Goal: Task Accomplishment & Management: Use online tool/utility

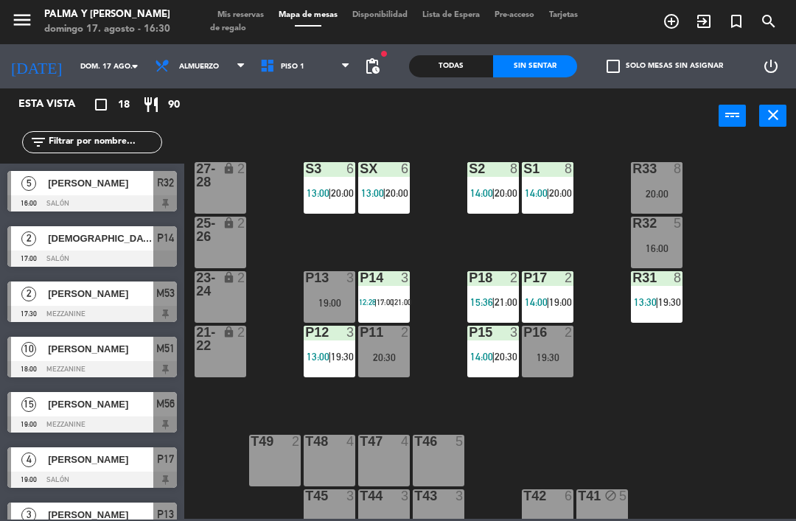
scroll to position [7, 0]
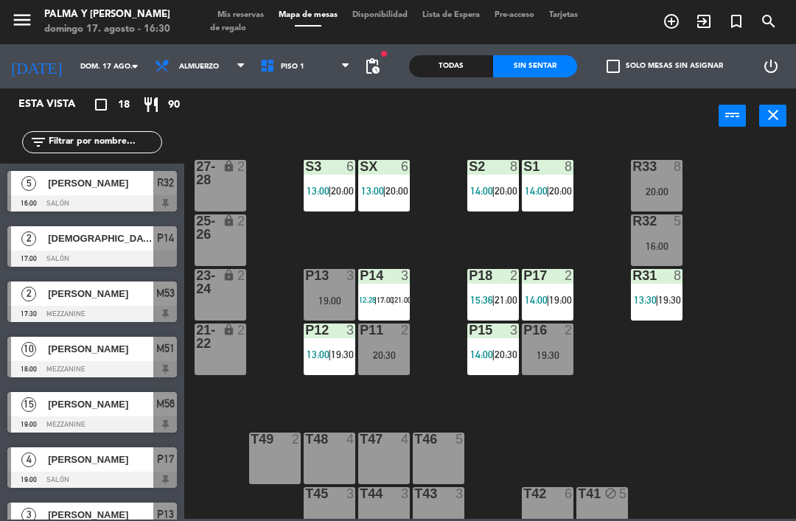
click at [751, 392] on div "R33 8 20:00 S1 8 14:00 | 20:00 S2 8 14:00 | 20:00 S3 6 13:00 | 20:00 SX 6 13:00…" at bounding box center [493, 329] width 603 height 377
click at [715, 397] on div "R33 8 20:00 S1 8 14:00 | 20:00 S2 8 14:00 | 20:00 S3 6 13:00 | 20:00 SX 6 13:00…" at bounding box center [493, 329] width 603 height 377
click at [640, 456] on div "R33 8 20:00 S1 8 14:00 | 20:00 S2 8 14:00 | 20:00 S3 6 13:00 | 20:00 SX 6 13:00…" at bounding box center [493, 329] width 603 height 377
click at [332, 357] on span "19:30" at bounding box center [342, 355] width 23 height 12
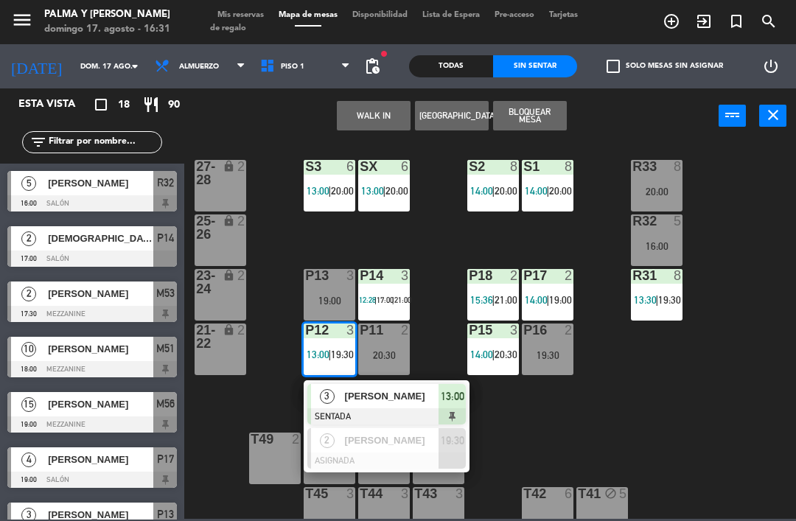
click at [357, 393] on span "[PERSON_NAME]" at bounding box center [392, 395] width 94 height 15
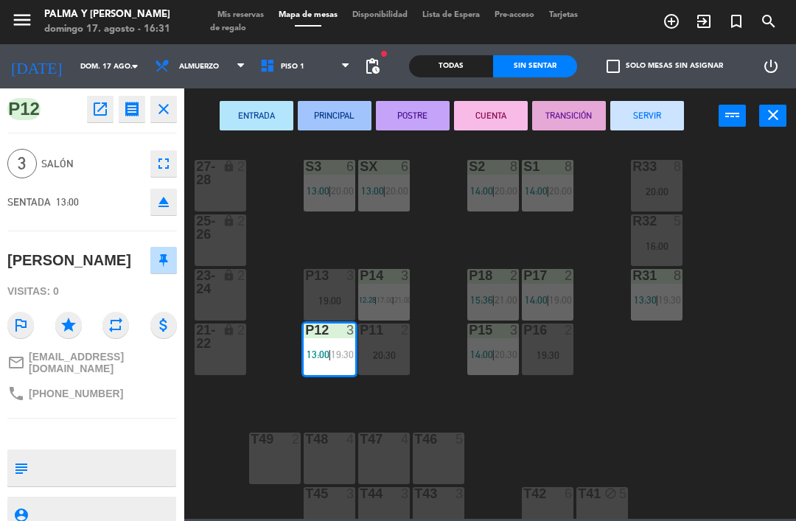
click at [651, 119] on button "SERVIR" at bounding box center [647, 115] width 74 height 29
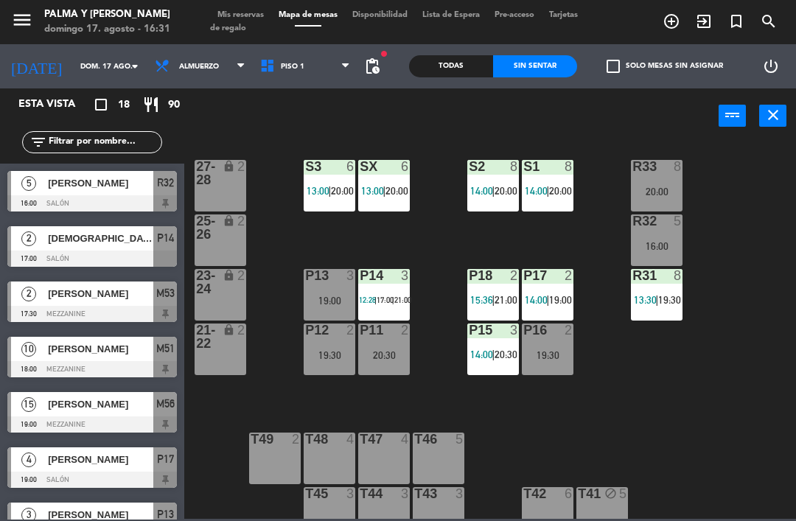
click at [394, 298] on span "|" at bounding box center [393, 299] width 2 height 9
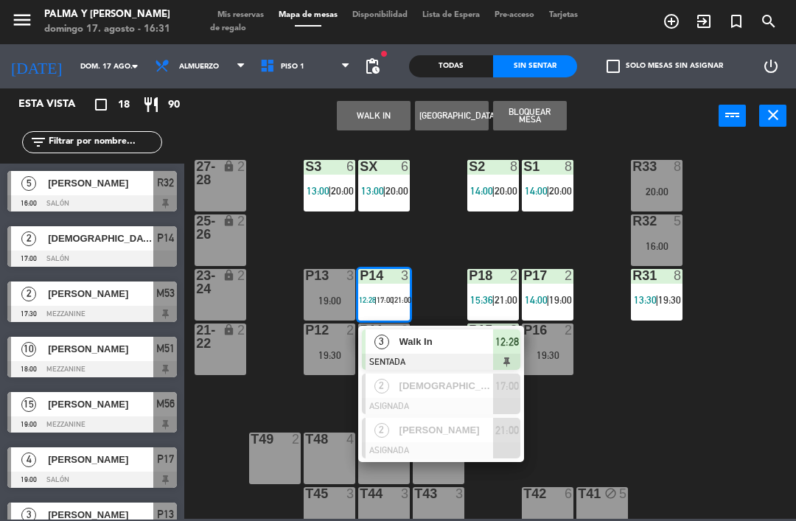
click at [420, 342] on span "Walk In" at bounding box center [446, 341] width 94 height 15
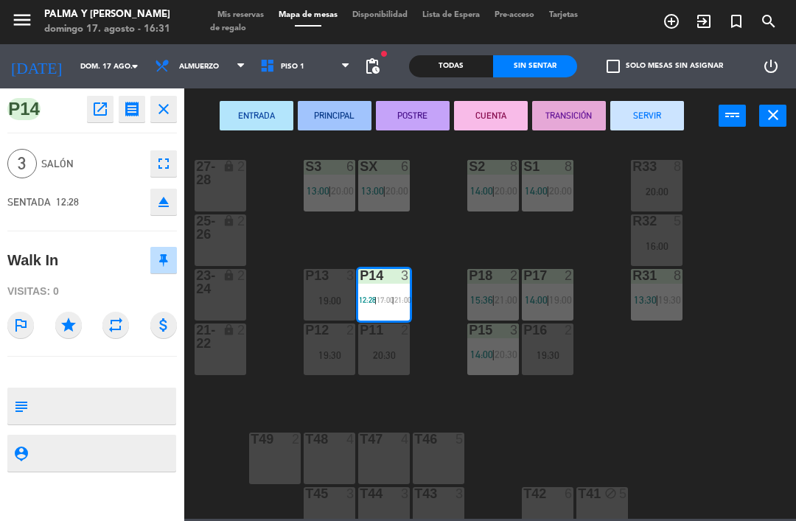
click at [656, 122] on button "SERVIR" at bounding box center [647, 115] width 74 height 29
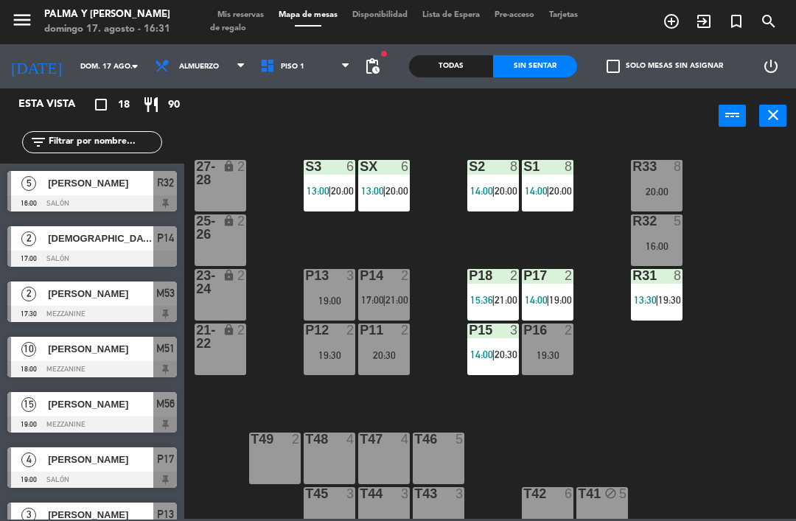
click at [384, 301] on span "|" at bounding box center [383, 300] width 3 height 12
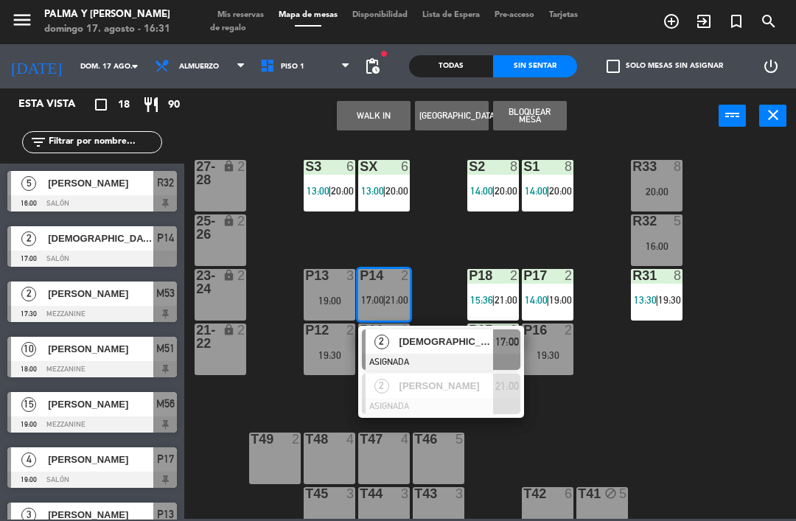
click at [377, 117] on button "WALK IN" at bounding box center [374, 115] width 74 height 29
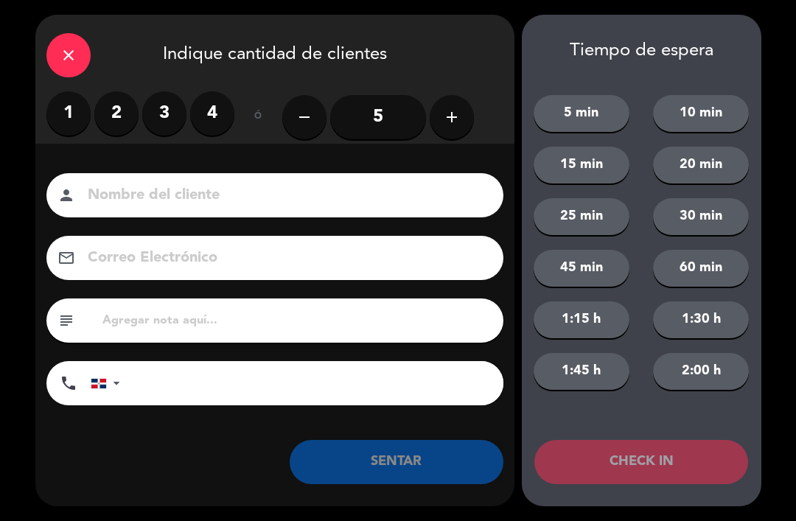
click at [86, 125] on label "1" at bounding box center [68, 113] width 44 height 44
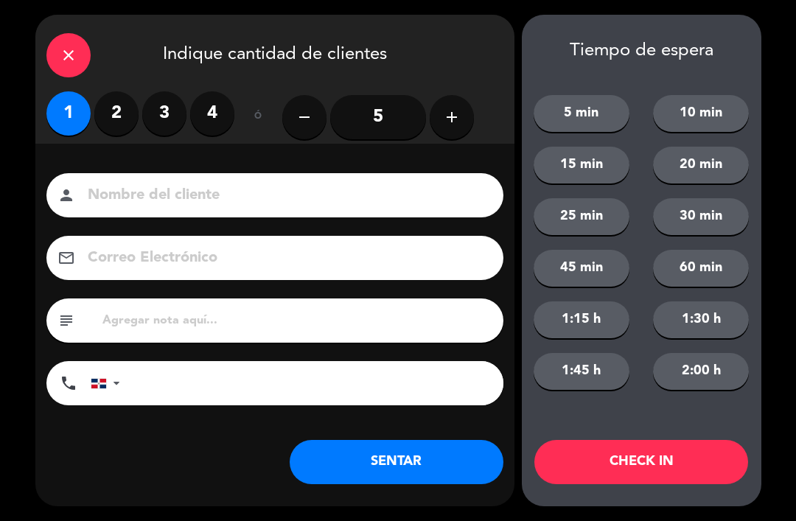
click at [387, 469] on button "SENTAR" at bounding box center [397, 462] width 214 height 44
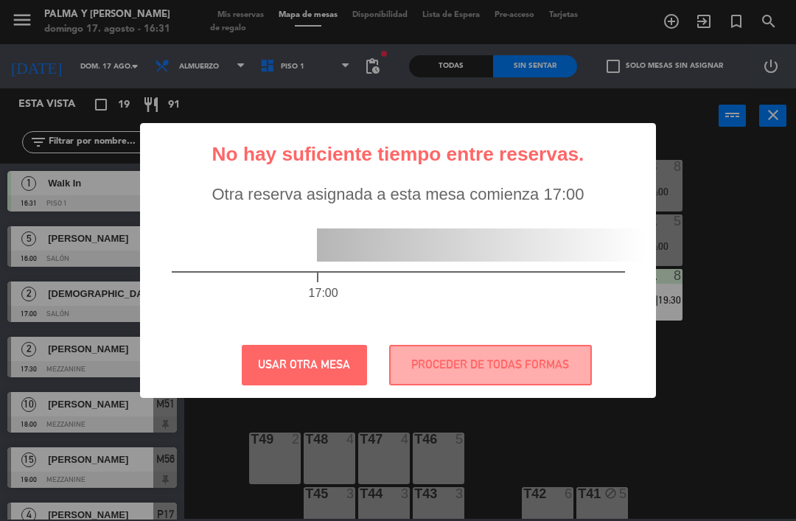
click at [488, 379] on button "PROCEDER DE TODAS FORMAS" at bounding box center [490, 365] width 203 height 41
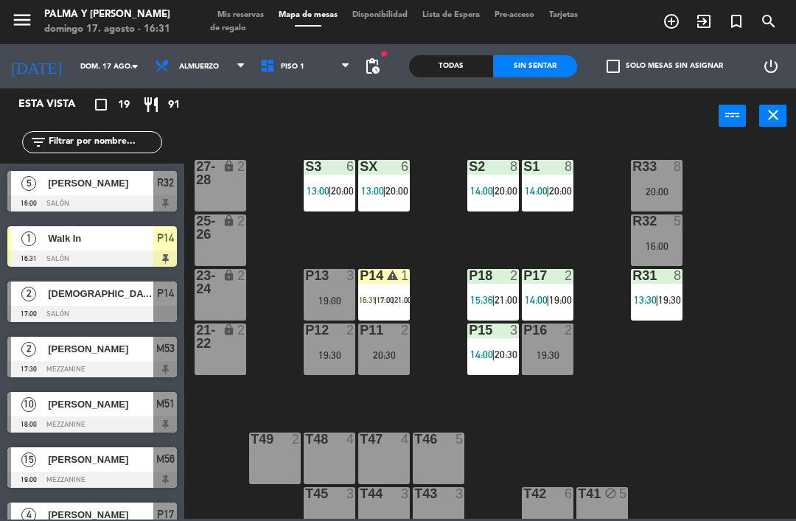
click at [410, 290] on div "P14 warning 1 16:31 | 17:00 | 21:00" at bounding box center [384, 295] width 52 height 52
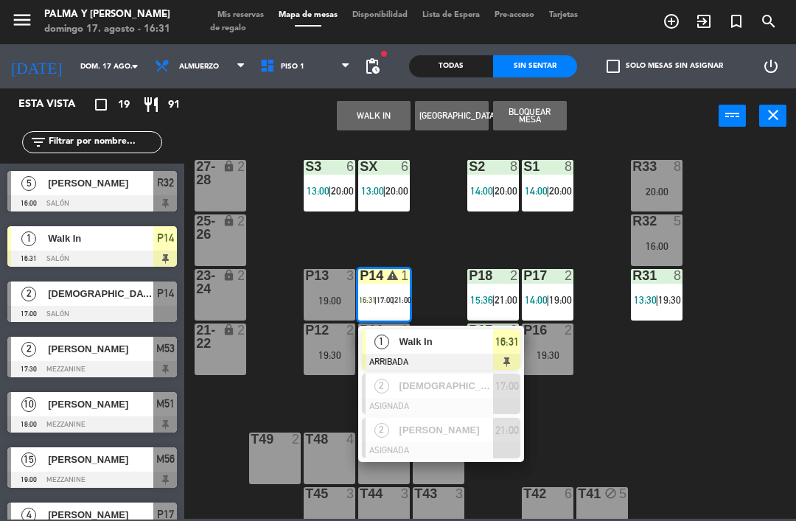
click at [404, 340] on span "Walk In" at bounding box center [446, 341] width 94 height 15
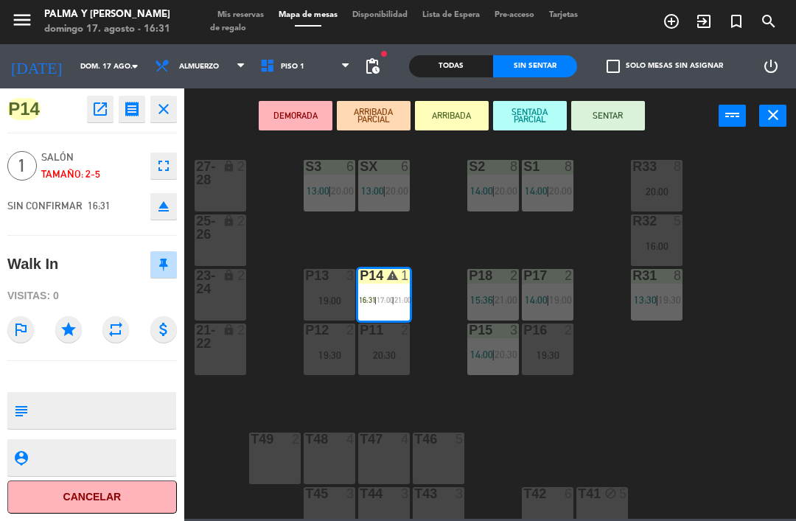
click at [601, 118] on button "SENTAR" at bounding box center [608, 115] width 74 height 29
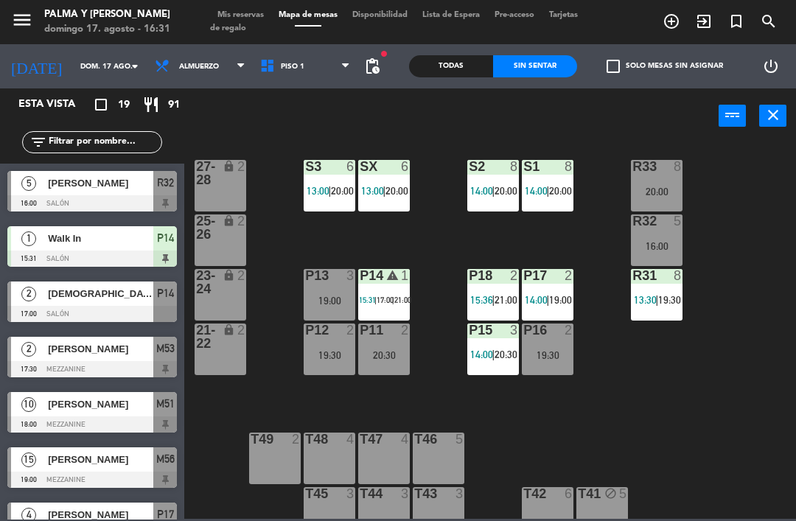
click at [694, 395] on div "R33 8 20:00 S1 8 14:00 | 20:00 S2 8 14:00 | 20:00 S3 6 13:00 | 20:00 SX 6 13:00…" at bounding box center [493, 329] width 603 height 377
click at [480, 300] on span "15:36" at bounding box center [481, 300] width 23 height 12
click at [725, 322] on div "R33 8 20:00 S1 8 14:00 | 20:00 S2 8 14:00 | 20:00 S3 6 13:00 | 20:00 SX 6 13:00…" at bounding box center [493, 329] width 603 height 377
click at [547, 295] on span "|" at bounding box center [547, 300] width 3 height 12
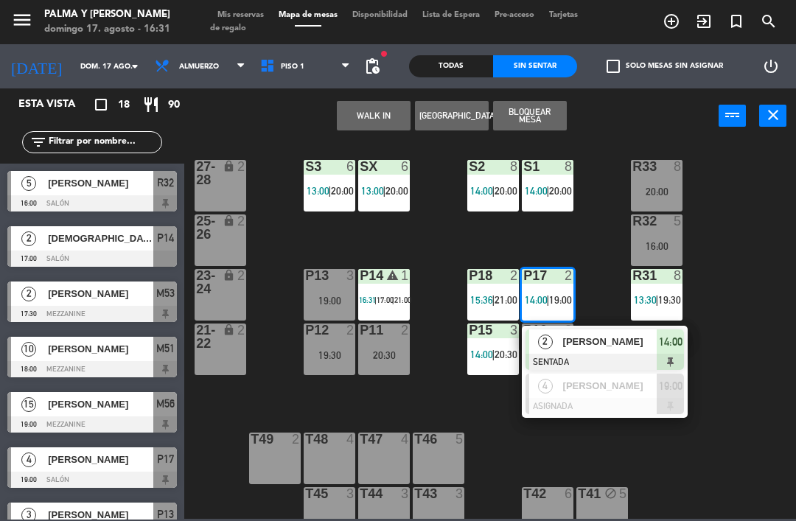
click at [571, 343] on span "[PERSON_NAME]" at bounding box center [610, 341] width 94 height 15
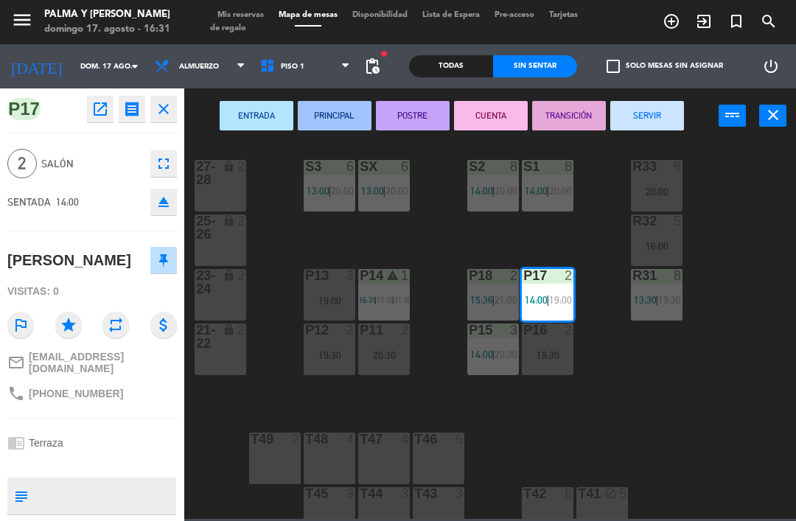
click at [648, 123] on button "SERVIR" at bounding box center [647, 115] width 74 height 29
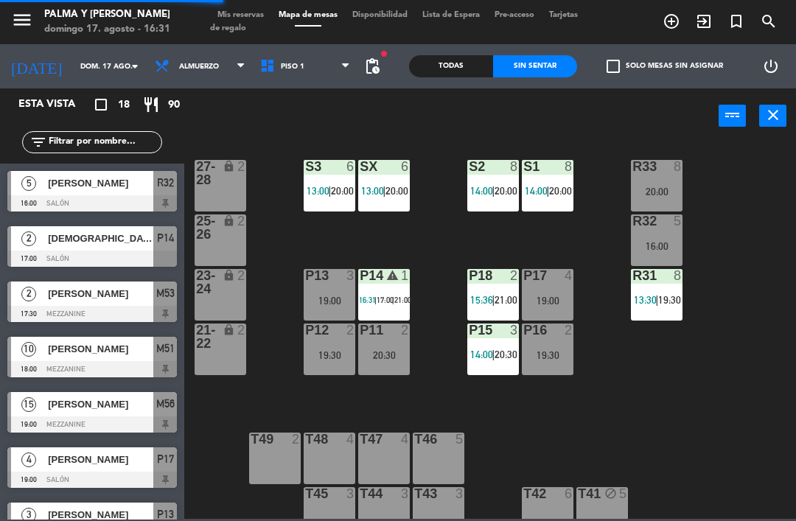
click at [682, 427] on div "R33 8 20:00 S1 8 14:00 | 20:00 S2 8 14:00 | 20:00 S3 6 13:00 | 20:00 SX 6 13:00…" at bounding box center [493, 329] width 603 height 377
click at [504, 345] on div "P15 3 14:00 | 20:30" at bounding box center [493, 349] width 52 height 52
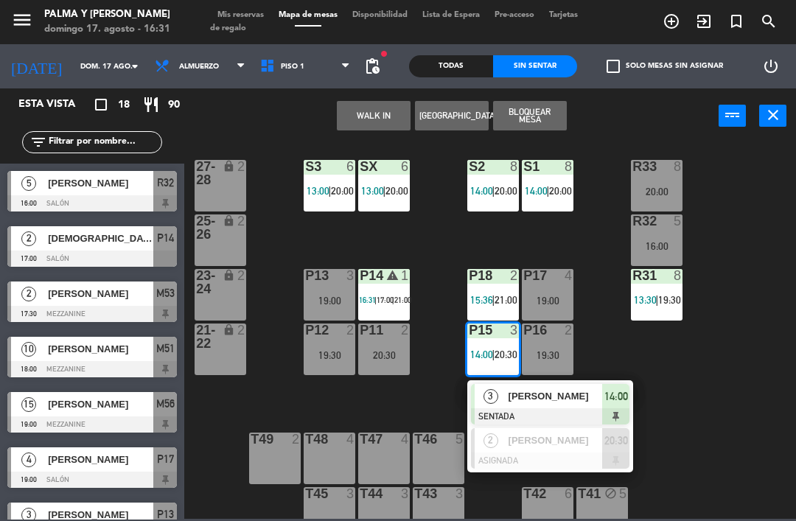
click at [557, 385] on div "[PERSON_NAME]" at bounding box center [555, 396] width 96 height 24
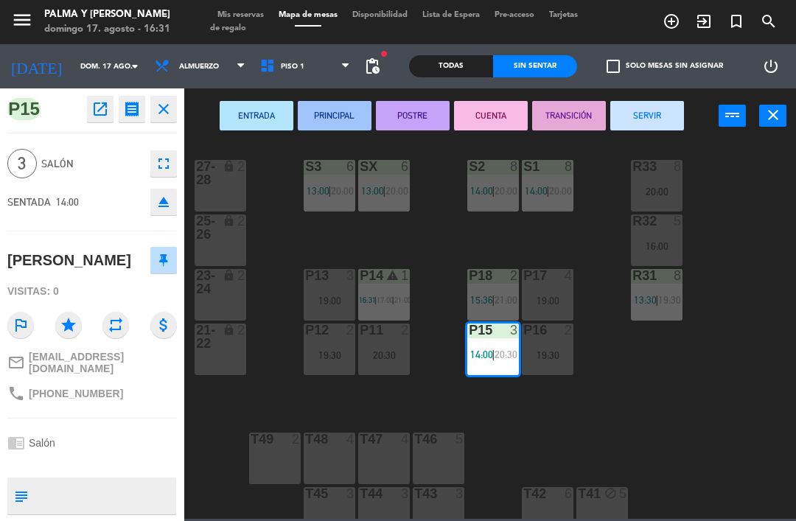
click at [646, 111] on button "SERVIR" at bounding box center [647, 115] width 74 height 29
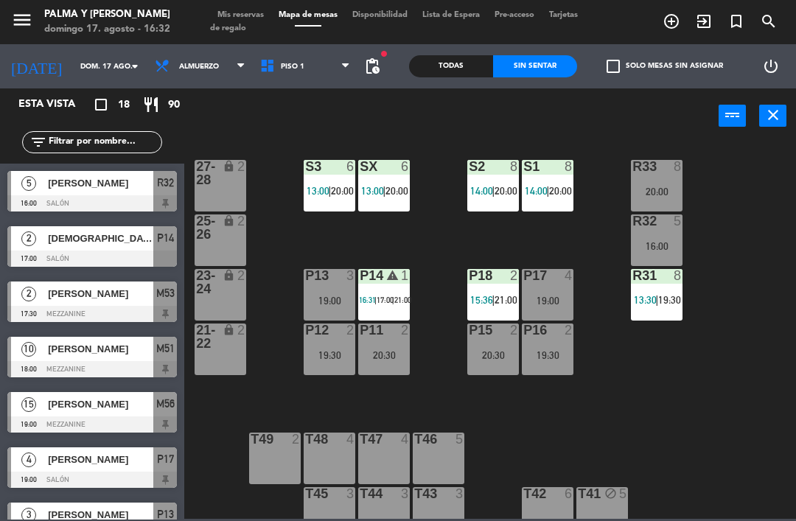
click at [549, 191] on span "|" at bounding box center [547, 191] width 3 height 12
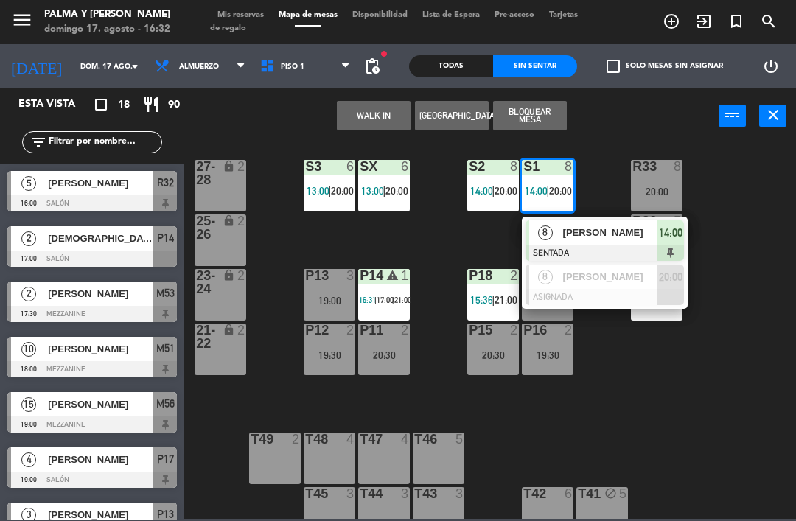
click at [590, 234] on span "[PERSON_NAME]" at bounding box center [610, 232] width 94 height 15
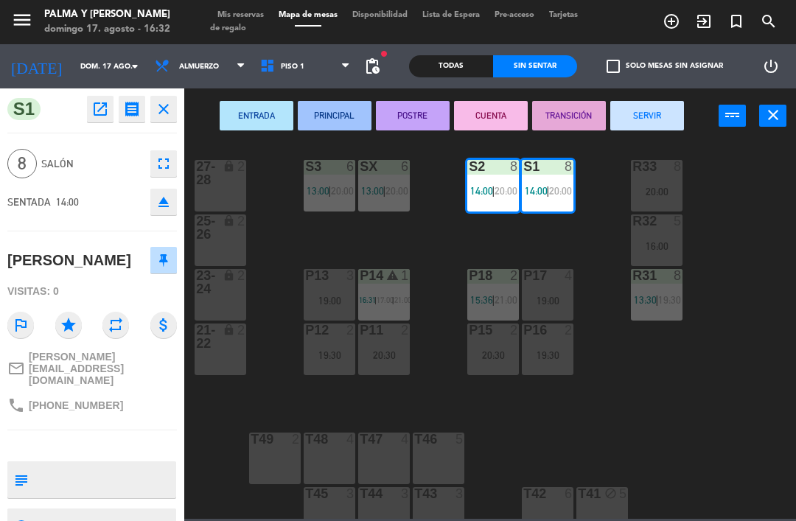
click at [475, 119] on button "CUENTA" at bounding box center [491, 115] width 74 height 29
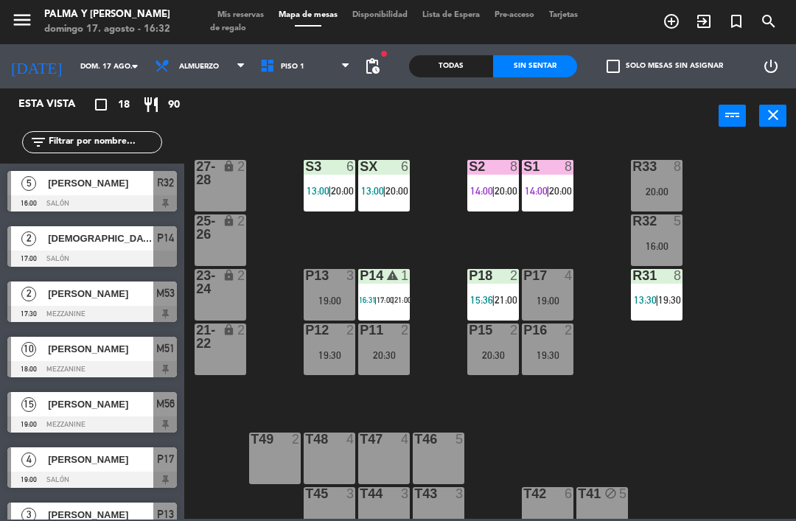
click at [785, 444] on div "R33 8 20:00 S1 8 14:00 | 20:00 S2 8 14:00 | 20:00 S3 6 13:00 | 20:00 SX 6 13:00…" at bounding box center [493, 329] width 603 height 377
click at [391, 181] on div "SX 6 13:00 | 20:00" at bounding box center [384, 186] width 52 height 52
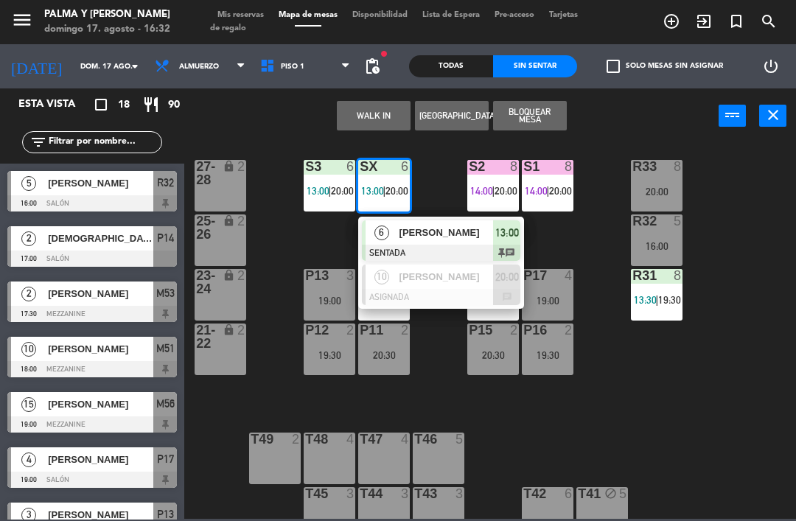
click at [415, 220] on div "6 [PERSON_NAME] SENTADA 13:00 chat" at bounding box center [441, 241] width 166 height 48
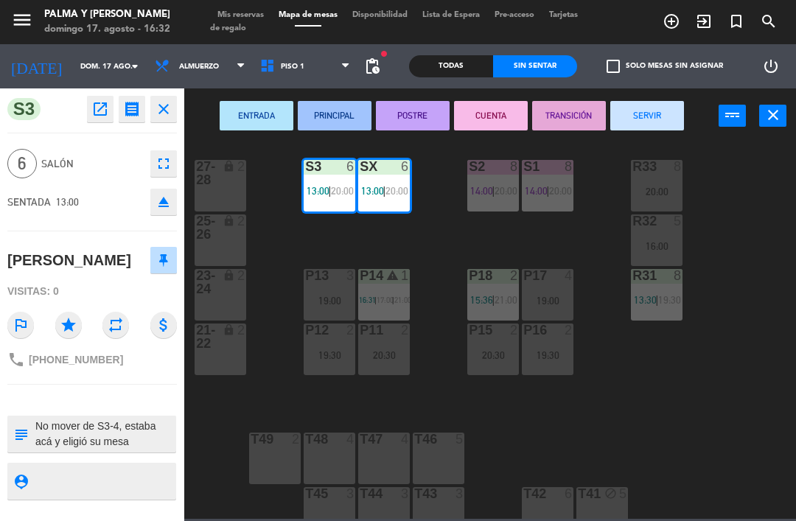
click at [651, 116] on button "SERVIR" at bounding box center [647, 115] width 74 height 29
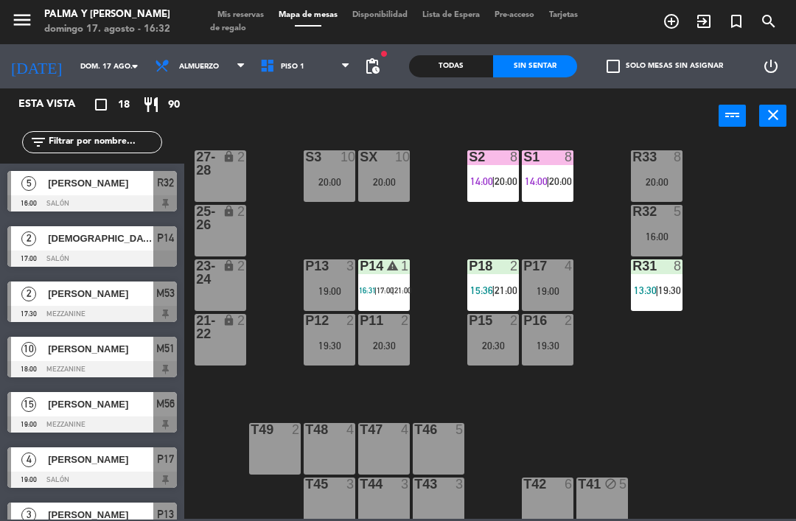
scroll to position [5, 0]
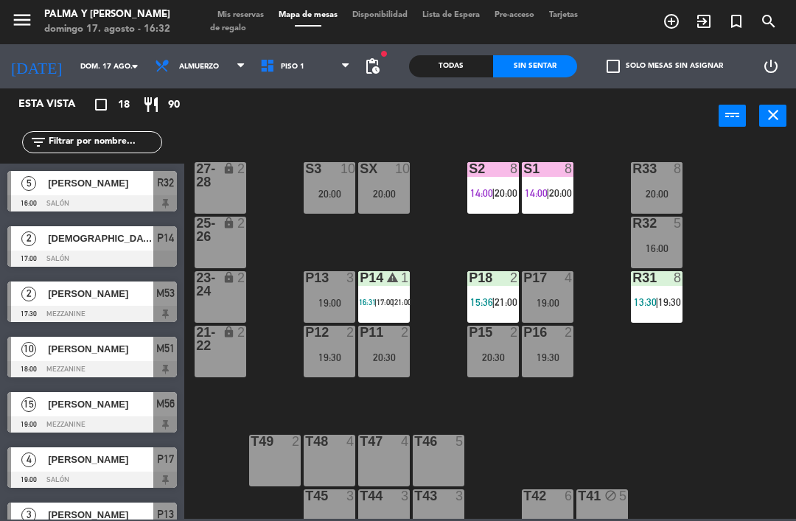
click at [550, 343] on div "P16 2 19:30" at bounding box center [548, 352] width 52 height 52
click at [758, 318] on div "R33 8 20:00 S1 8 14:00 | 20:00 S2 8 14:00 | 20:00 S3 10 20:00 SX 10 20:00 27-28…" at bounding box center [493, 329] width 603 height 377
click at [96, 57] on input "dom. 17 ago." at bounding box center [123, 66] width 101 height 23
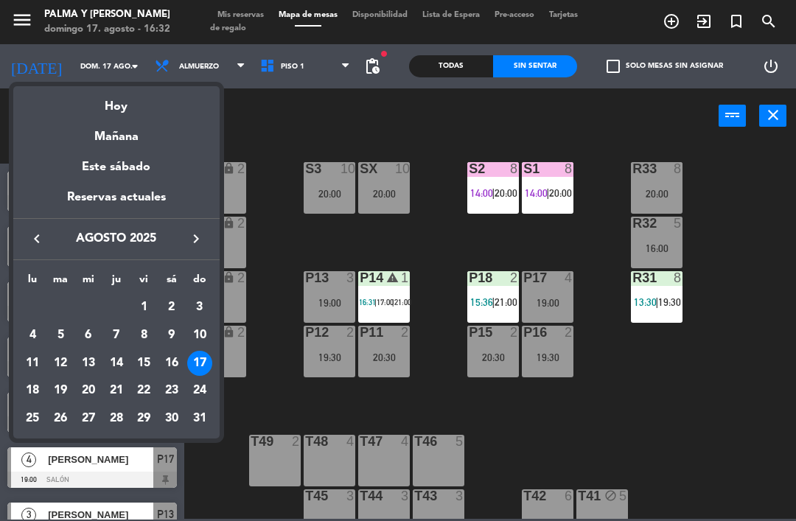
click at [150, 385] on div "22" at bounding box center [143, 390] width 25 height 25
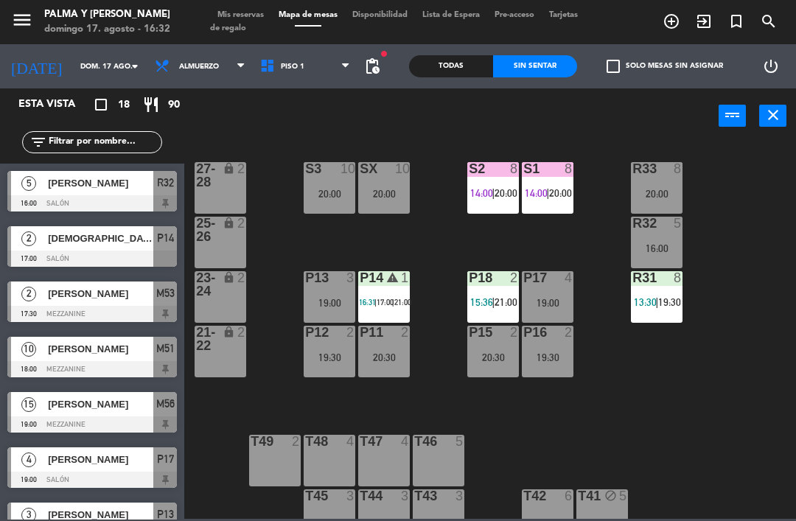
type input "vie. 22 ago."
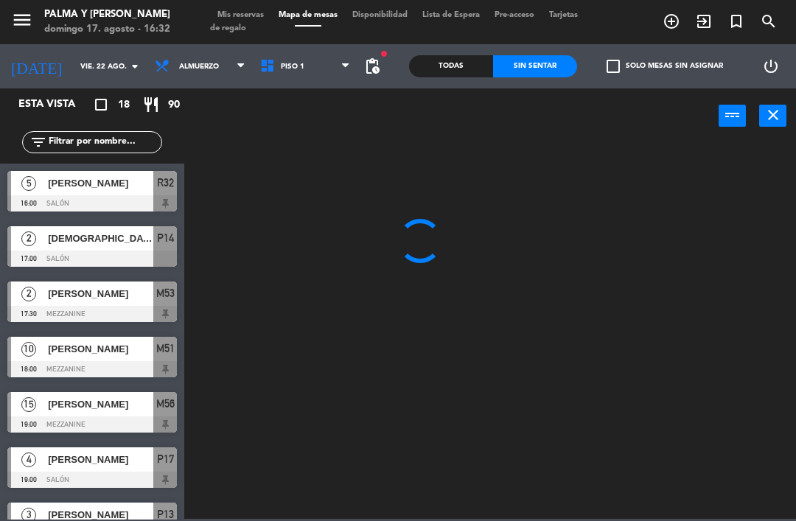
scroll to position [0, 0]
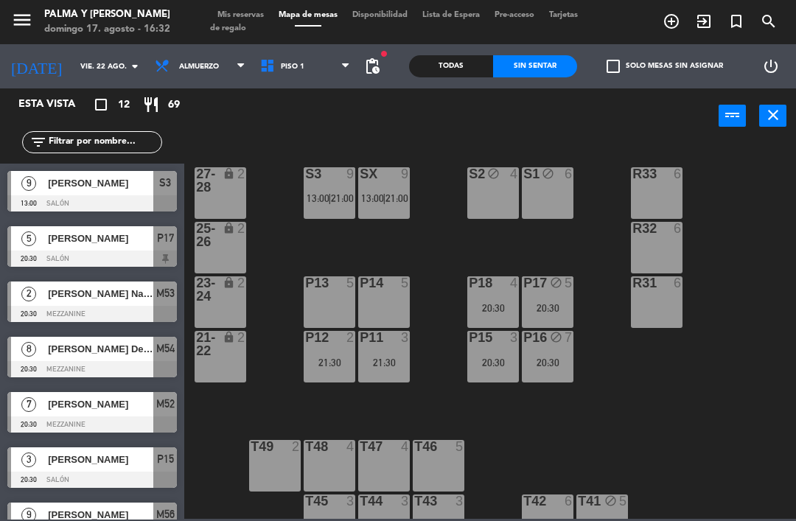
click at [542, 361] on div "20:30" at bounding box center [548, 362] width 52 height 10
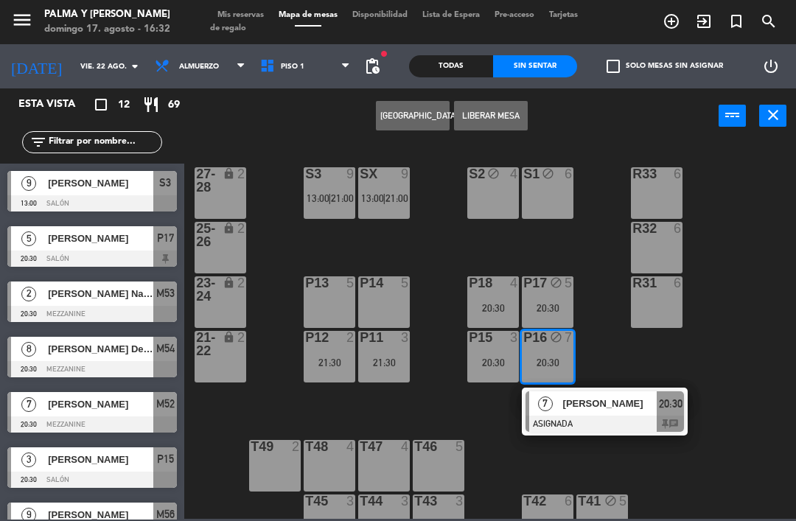
click at [544, 424] on div at bounding box center [604, 424] width 158 height 16
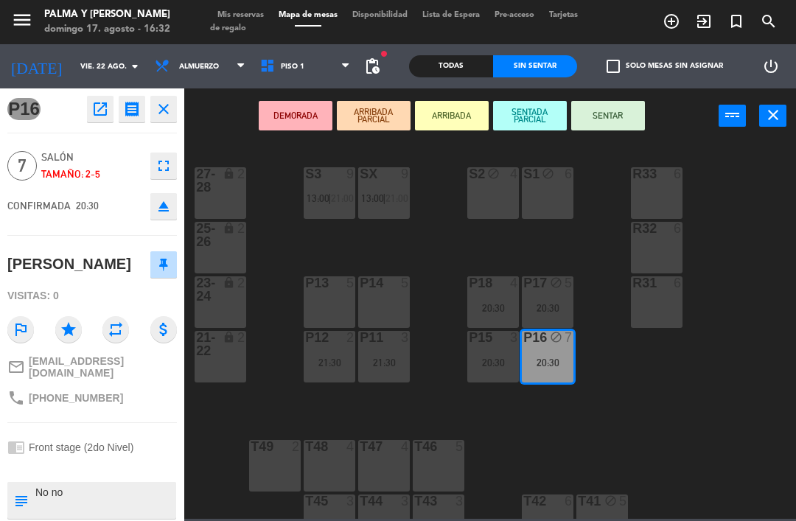
click at [119, 516] on div "P16 open_in_new receipt 8:30 PM [DATE] 7 personas birthday [PERSON_NAME] P16 EX…" at bounding box center [92, 304] width 184 height 433
click at [144, 495] on textarea at bounding box center [104, 500] width 141 height 31
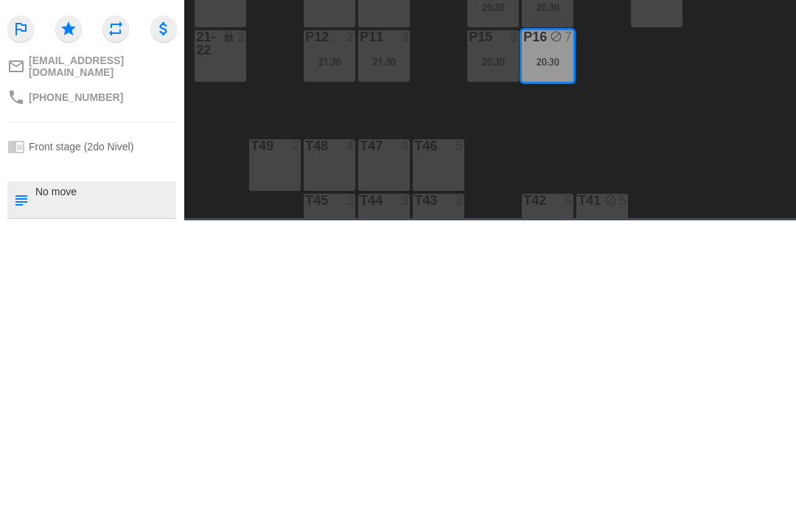
type textarea "No mover"
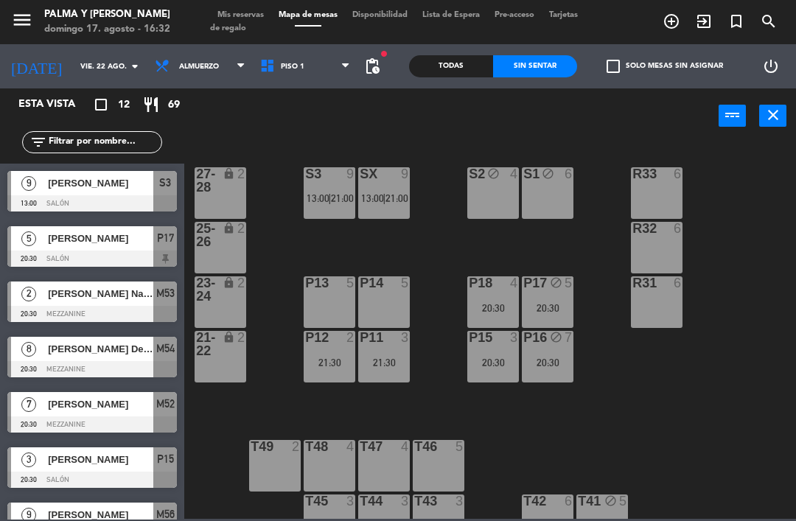
scroll to position [18, 0]
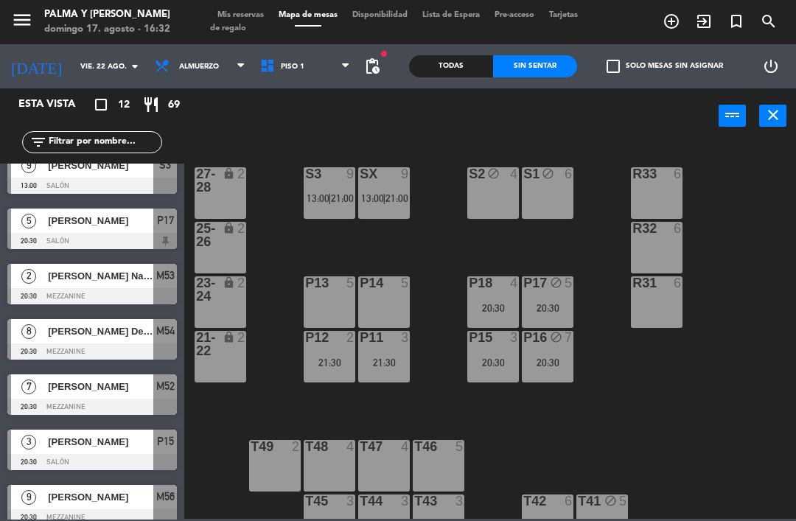
click at [119, 55] on input "vie. 22 ago." at bounding box center [123, 66] width 101 height 23
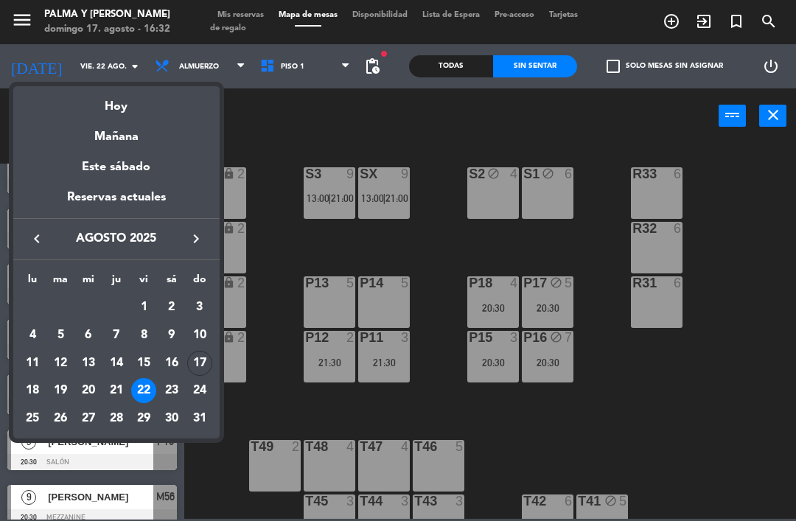
click at [119, 109] on div "Hoy" at bounding box center [116, 101] width 206 height 30
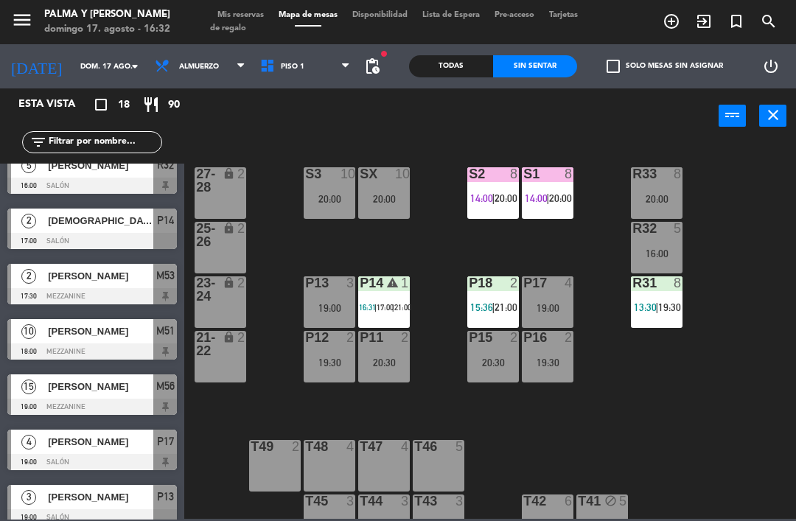
click at [469, 290] on div "P18" at bounding box center [469, 282] width 1 height 13
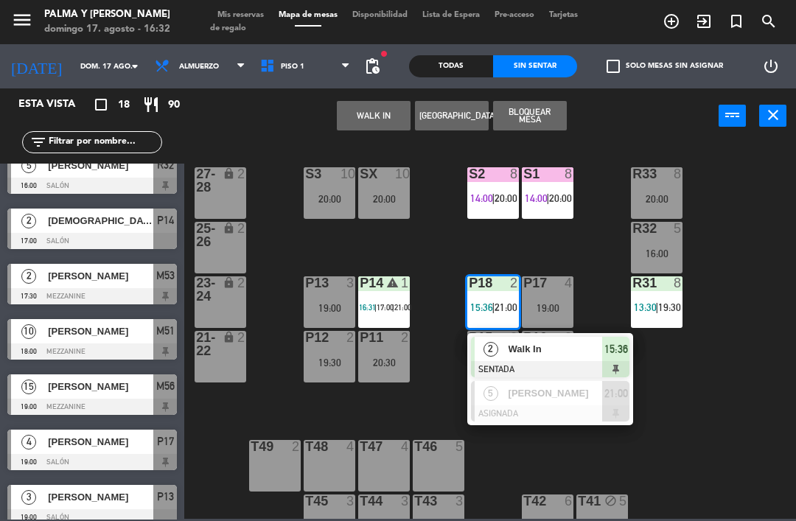
click at [507, 347] on div "Walk In" at bounding box center [555, 349] width 96 height 24
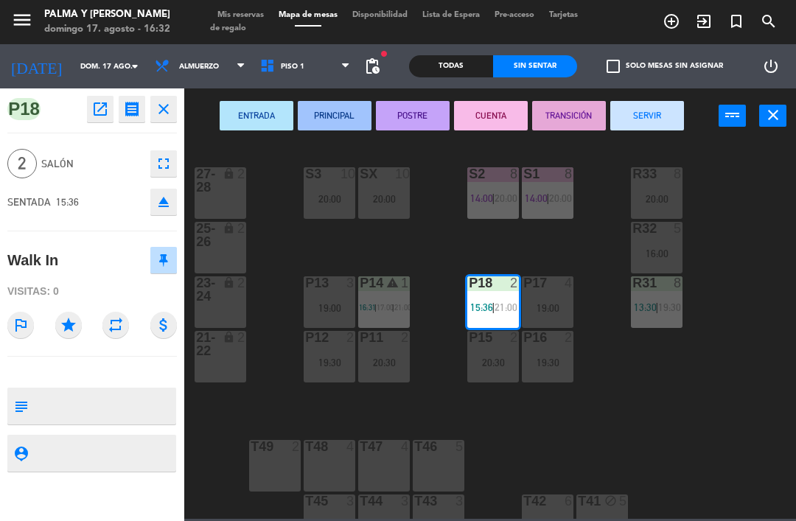
click at [343, 118] on button "PRINCIPAL" at bounding box center [335, 115] width 74 height 29
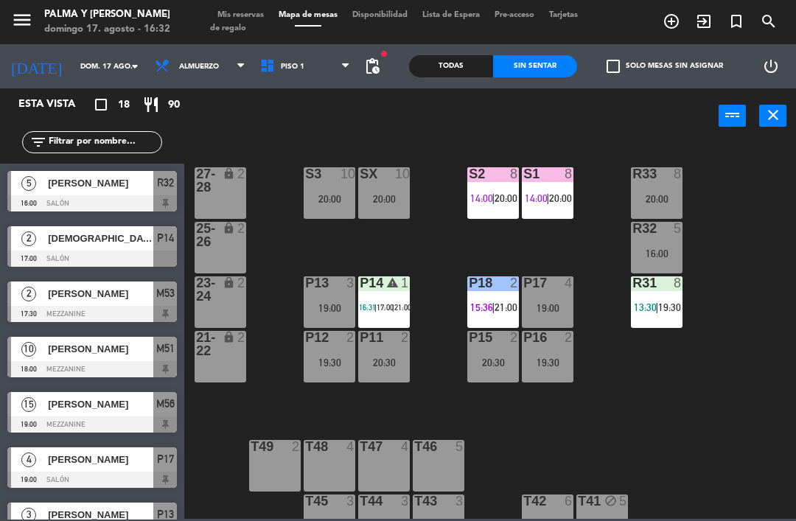
click at [718, 389] on div "R33 8 20:00 S1 8 14:00 | 20:00 S2 8 14:00 | 20:00 S3 10 20:00 SX 10 20:00 27-28…" at bounding box center [493, 329] width 603 height 377
click at [293, 67] on span "Piso 1" at bounding box center [305, 66] width 105 height 32
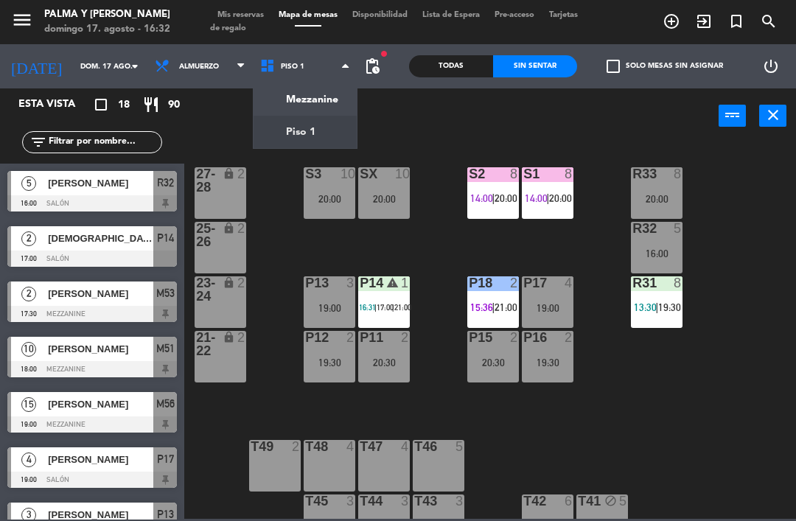
click at [349, 105] on ng-component "menu Palma y [PERSON_NAME][DATE] 17. agosto - 16:32 Mis reservas Mapa de mesas …" at bounding box center [398, 259] width 796 height 519
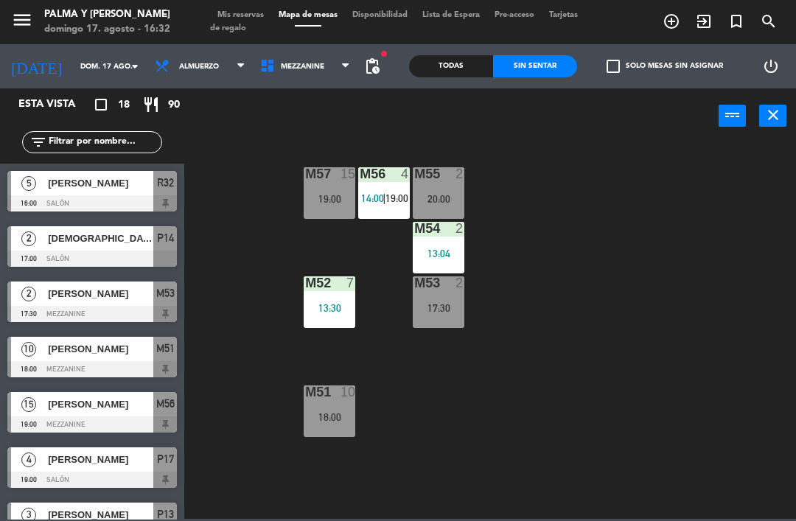
click at [745, 329] on div "M57 15 19:00 M56 4 14:00 | 19:00 M55 2 20:00 M54 2 13:04 M52 7 13:30 M53 2 17:3…" at bounding box center [493, 329] width 603 height 377
click at [710, 330] on div "M57 15 19:00 M56 4 14:00 | 19:00 M55 2 20:00 M54 2 13:04 M52 7 13:30 M53 2 17:3…" at bounding box center [493, 329] width 603 height 377
click at [301, 76] on span "Mezzanine" at bounding box center [305, 66] width 105 height 32
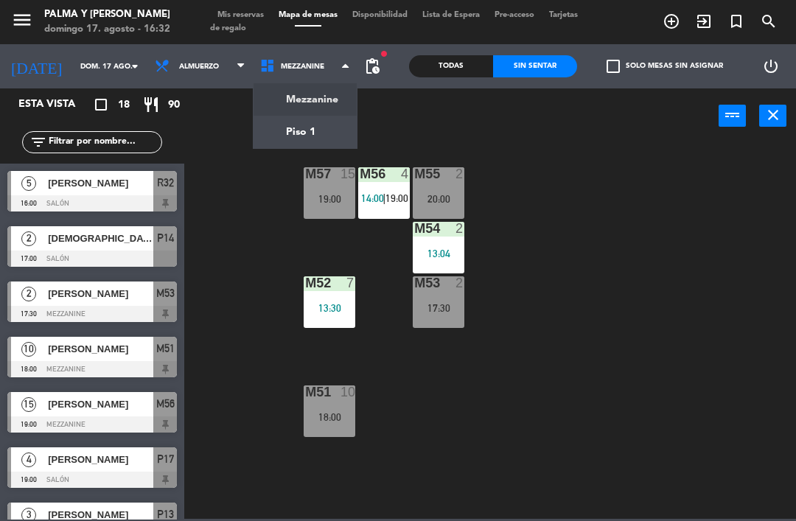
click at [316, 145] on ng-component "menu Palma y [PERSON_NAME][DATE] 17. agosto - 16:32 Mis reservas Mapa de mesas …" at bounding box center [398, 259] width 796 height 519
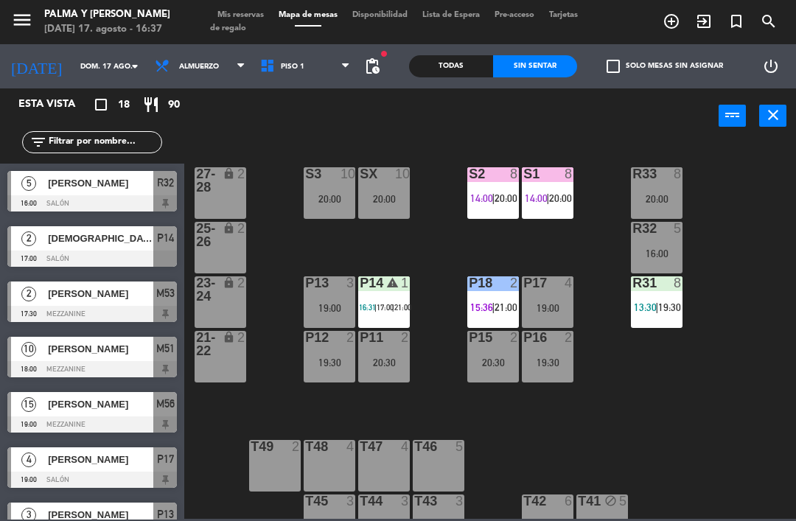
click at [393, 360] on div "20:30" at bounding box center [384, 362] width 52 height 10
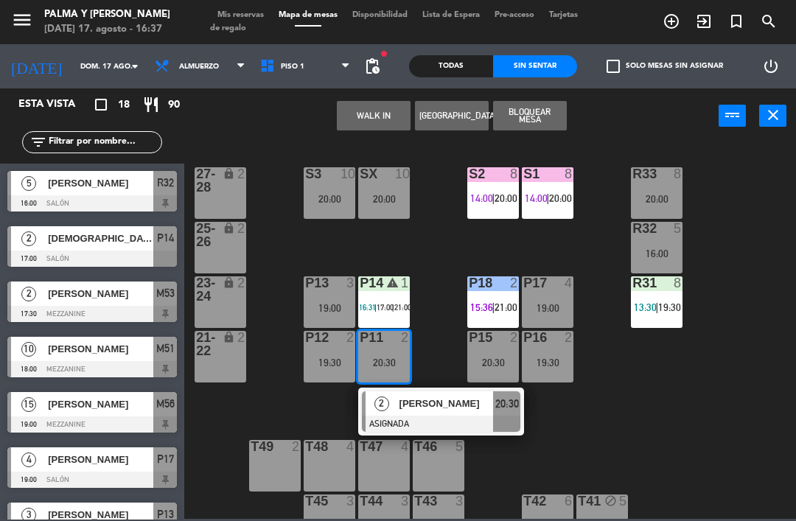
click at [386, 104] on button "WALK IN" at bounding box center [374, 115] width 74 height 29
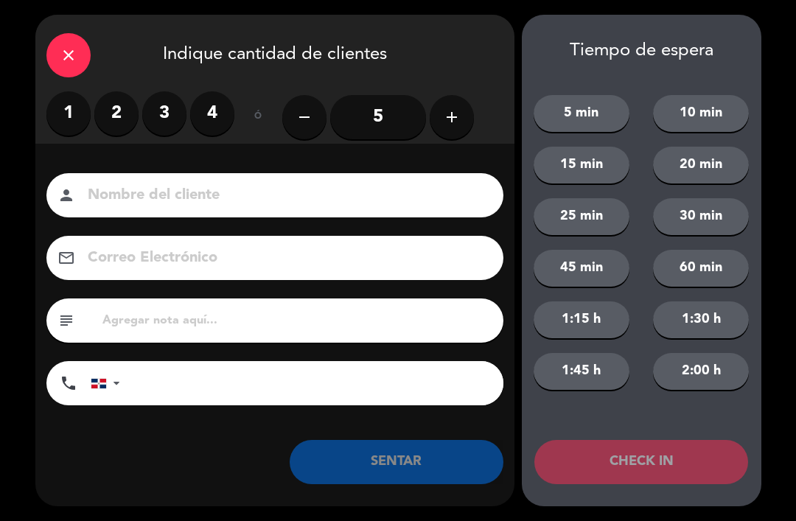
click at [76, 102] on label "1" at bounding box center [68, 113] width 44 height 44
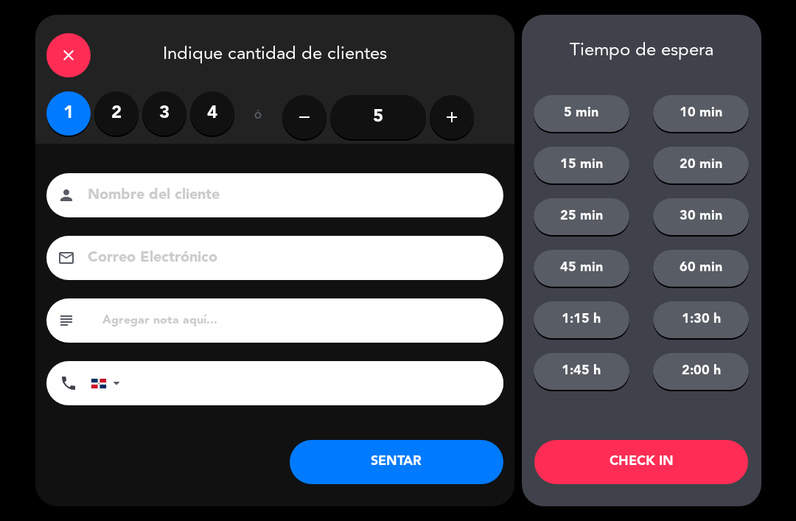
click at [469, 472] on button "SENTAR" at bounding box center [397, 462] width 214 height 44
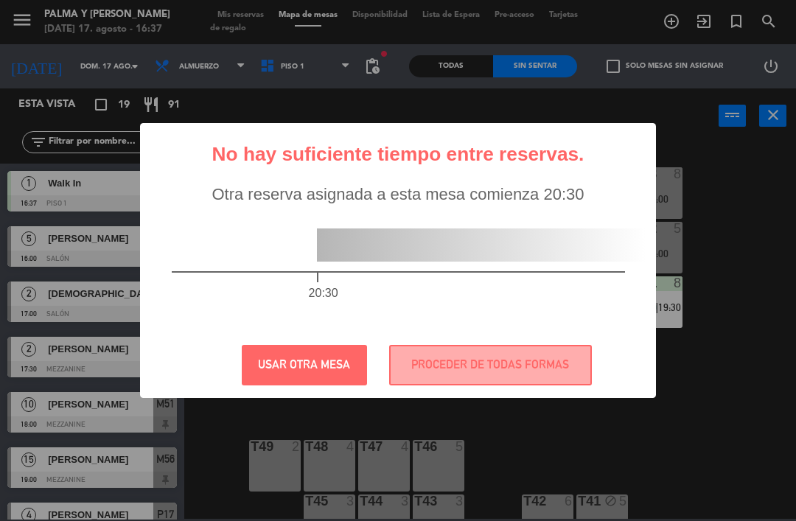
click at [426, 354] on button "PROCEDER DE TODAS FORMAS" at bounding box center [490, 365] width 203 height 41
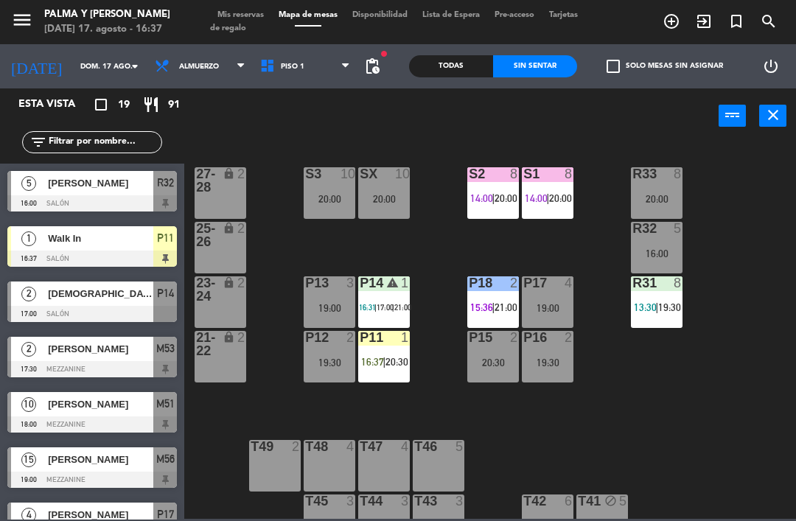
click at [365, 360] on span "16:37" at bounding box center [372, 362] width 23 height 12
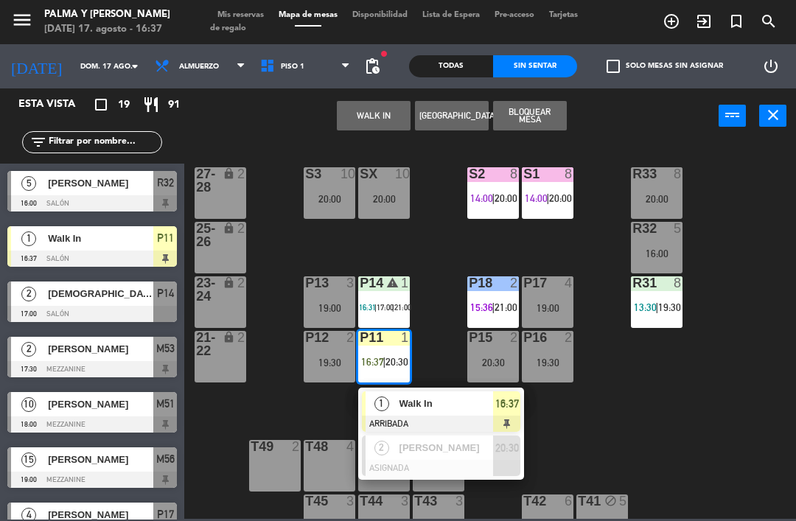
click at [399, 389] on div "1 Walk In ARRIBADA 16:37" at bounding box center [441, 412] width 166 height 48
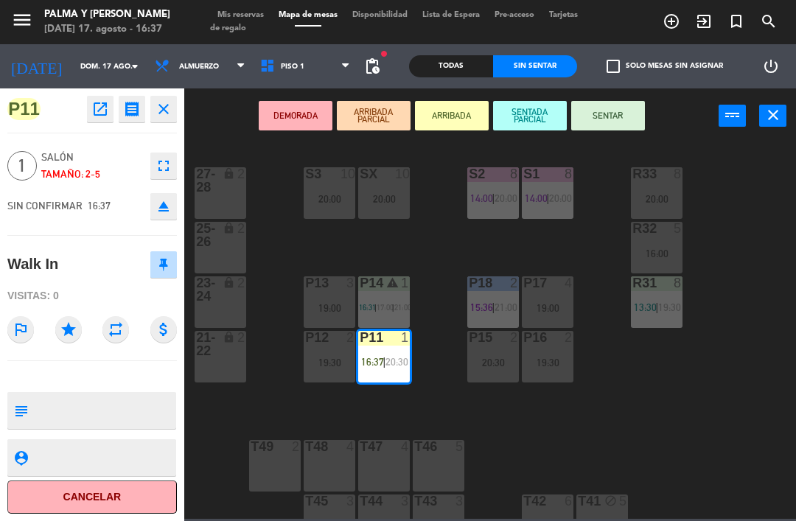
click at [614, 108] on button "SENTAR" at bounding box center [608, 115] width 74 height 29
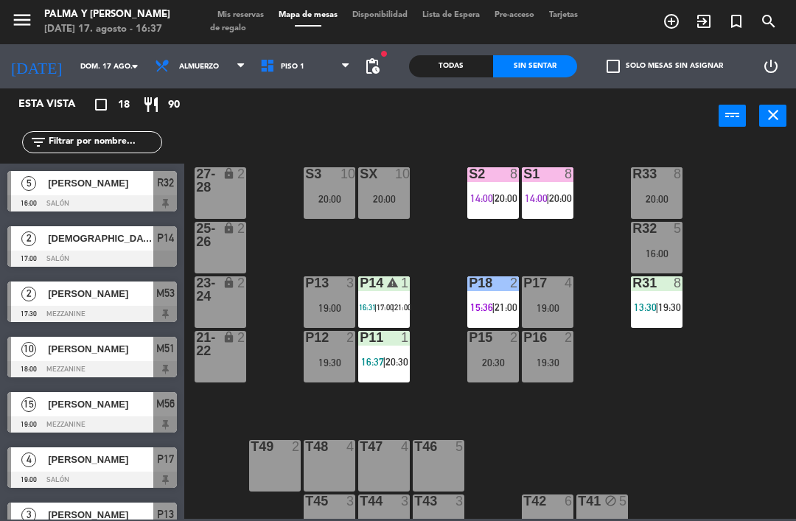
click at [600, 414] on div "R33 8 20:00 S1 8 14:00 | 20:00 S2 8 14:00 | 20:00 S3 10 20:00 SX 10 20:00 27-28…" at bounding box center [493, 329] width 603 height 377
click at [74, 73] on input "dom. 17 ago." at bounding box center [123, 66] width 101 height 23
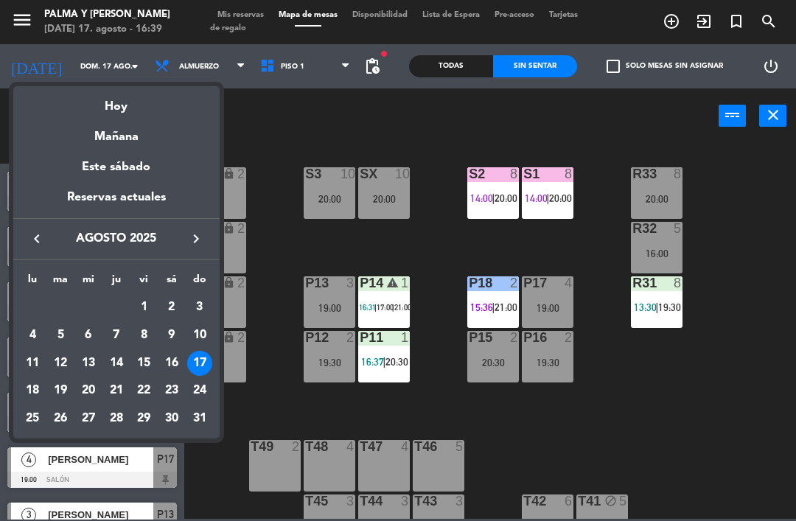
click at [104, 136] on div "Mañana" at bounding box center [116, 131] width 206 height 30
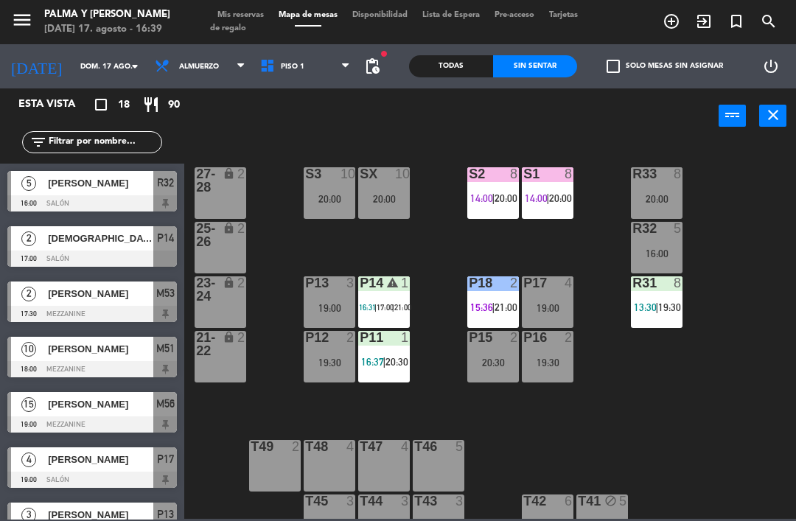
type input "lun. 18 ago."
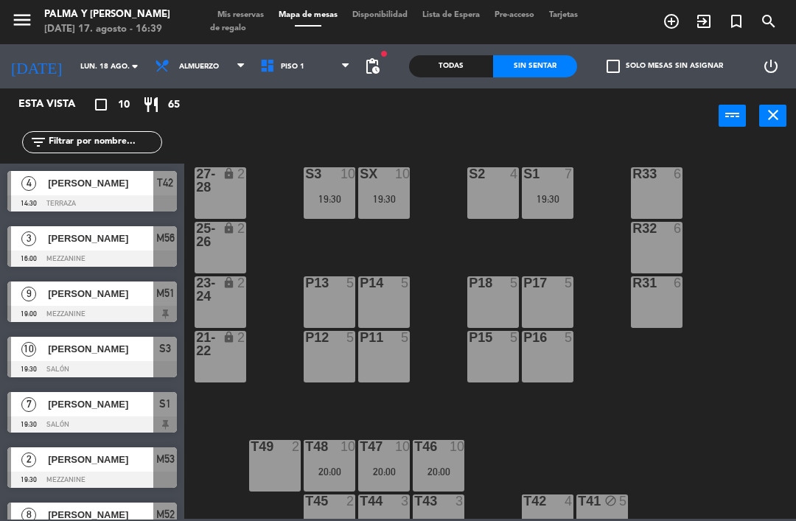
click at [360, 181] on div "SX" at bounding box center [360, 173] width 1 height 13
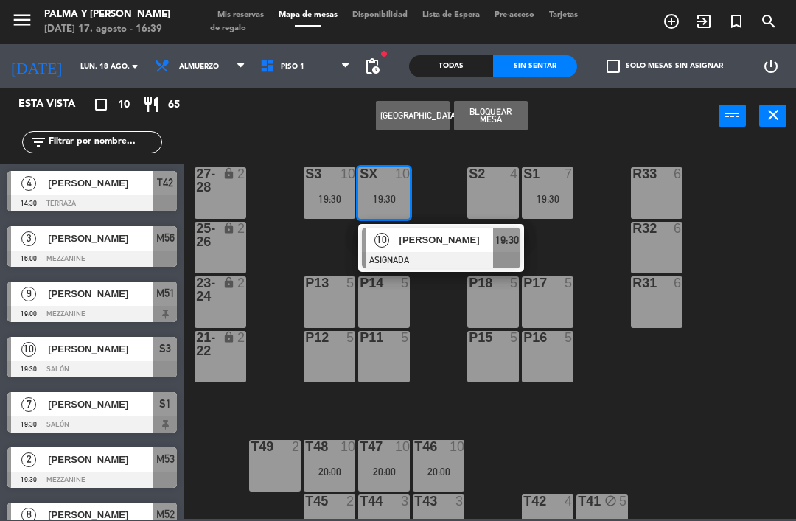
click at [723, 405] on div "R33 6 S1 7 19:30 S2 4 S3 10 19:30 SX 10 19:30 10 [PERSON_NAME] ASIGNADA 19:30 2…" at bounding box center [493, 329] width 603 height 377
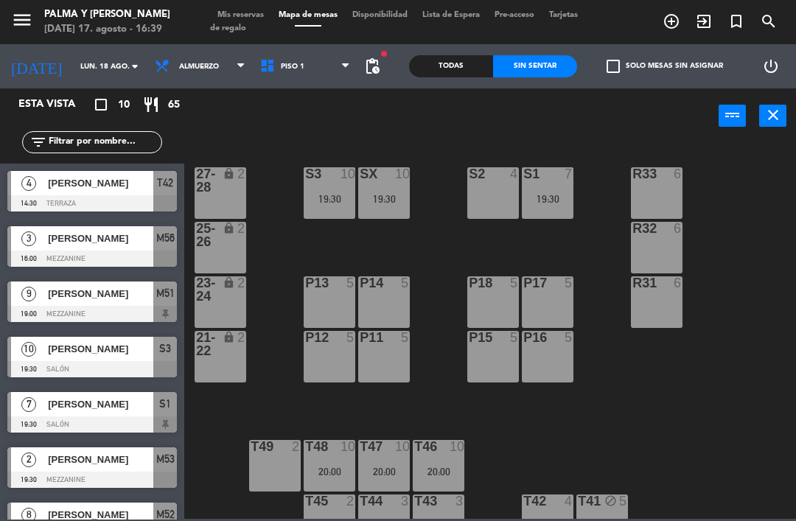
click at [371, 197] on div "19:30" at bounding box center [384, 199] width 52 height 10
click at [652, 353] on div "R33 6 S1 7 19:30 S2 4 S3 10 19:30 SX 10 19:30 27-28 lock 2 R32 6 25-26 lock 2 P…" at bounding box center [493, 329] width 603 height 377
click at [109, 150] on input "text" at bounding box center [104, 142] width 114 height 16
click at [730, 176] on div "R33 6 S1 7 19:30 S2 4 S3 10 19:30 SX 10 19:30 27-28 lock 2 R32 6 25-26 lock 2 P…" at bounding box center [493, 329] width 603 height 377
click at [523, 189] on div "S1 7 19:30" at bounding box center [548, 193] width 52 height 52
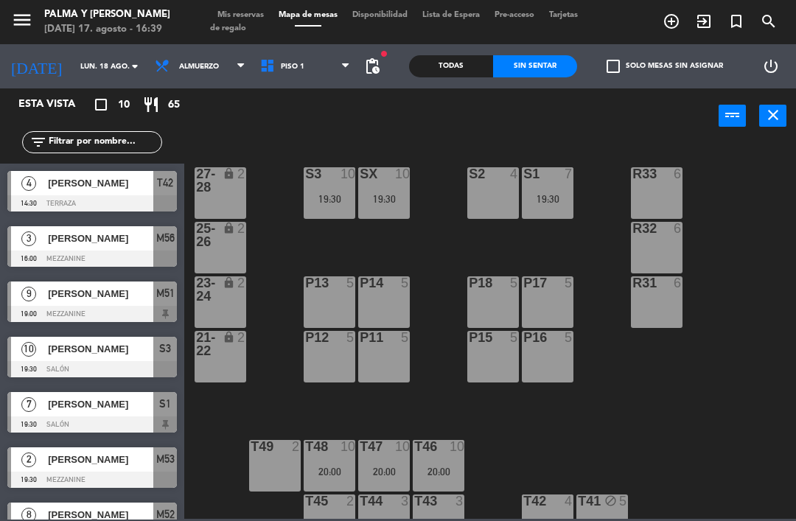
click at [759, 273] on div "R33 6 S1 7 19:30 S2 4 S3 10 19:30 SX 10 19:30 27-28 lock 2 R32 6 25-26 lock 2 P…" at bounding box center [493, 329] width 603 height 377
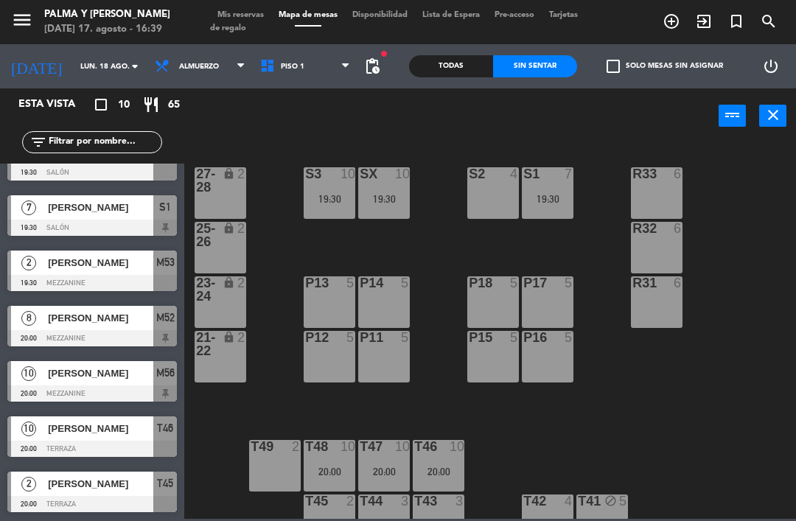
scroll to position [197, 0]
click at [747, 290] on div "R33 6 S1 7 19:30 S2 4 S3 10 19:30 SX 10 19:30 27-28 lock 2 R32 6 25-26 lock 2 P…" at bounding box center [493, 329] width 603 height 377
click at [61, 376] on span "[PERSON_NAME]" at bounding box center [100, 372] width 105 height 15
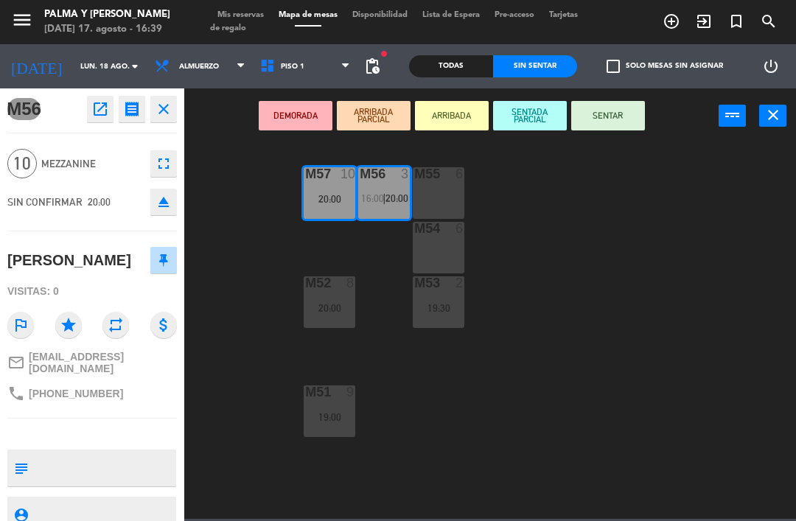
click at [104, 112] on icon "open_in_new" at bounding box center [100, 109] width 18 height 18
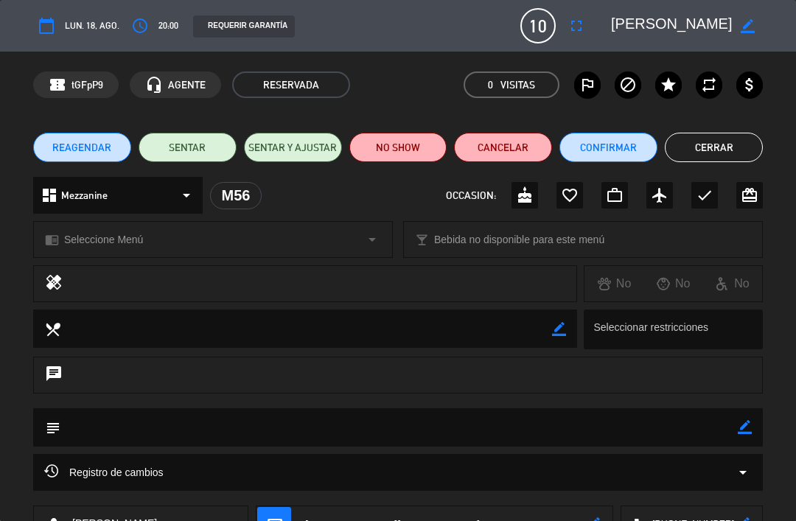
click at [543, 17] on span "10" at bounding box center [537, 25] width 35 height 35
click at [544, 17] on span "10" at bounding box center [537, 25] width 35 height 35
click at [573, 23] on icon "fullscreen" at bounding box center [576, 26] width 18 height 18
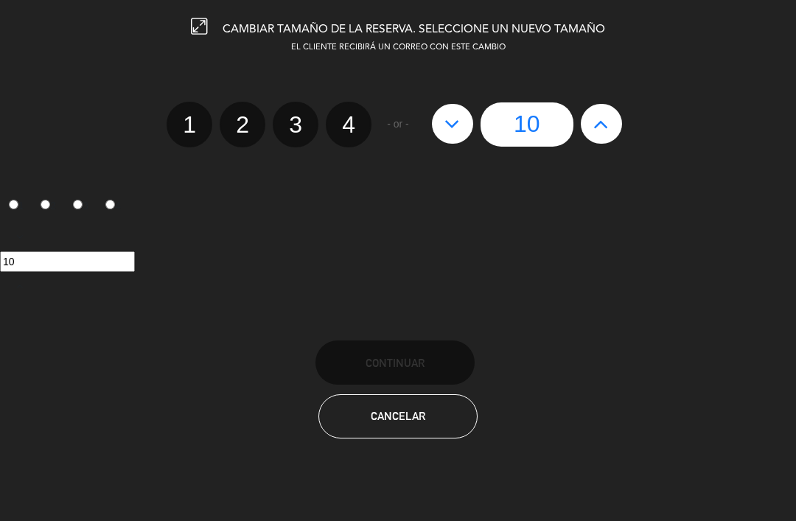
click at [587, 120] on button at bounding box center [601, 124] width 41 height 40
type input "11"
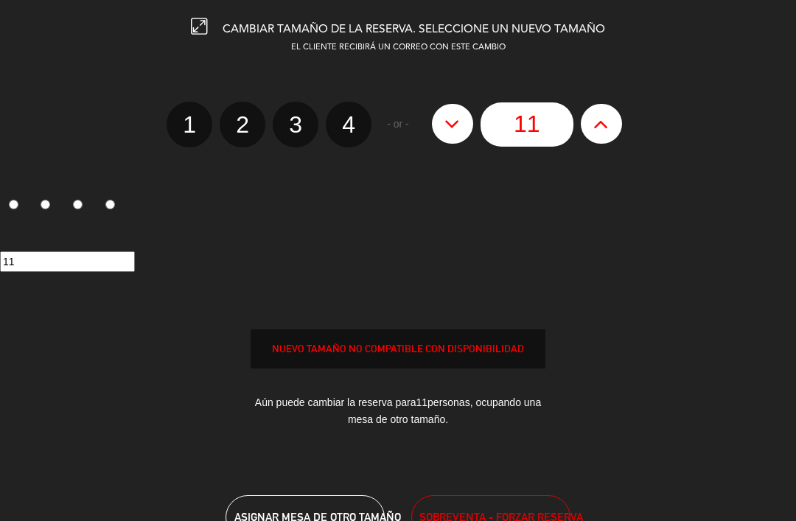
click at [609, 123] on icon at bounding box center [600, 124] width 15 height 24
type input "12"
click at [603, 125] on icon at bounding box center [600, 124] width 15 height 24
type input "13"
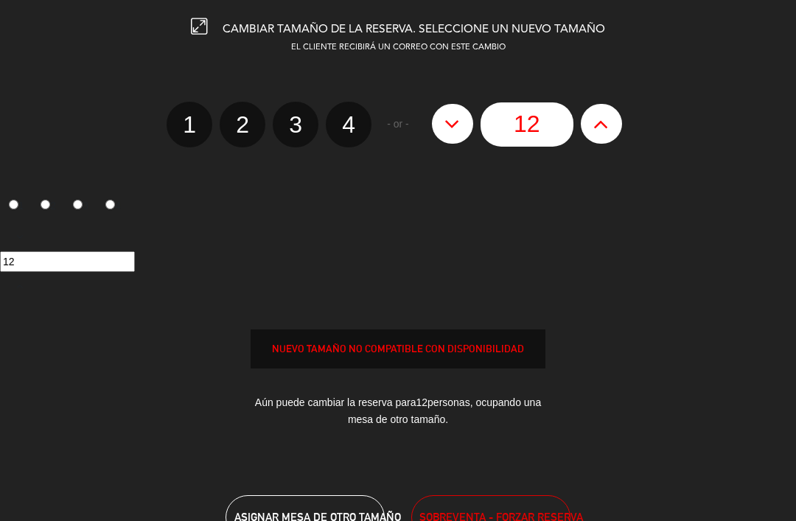
type input "13"
click at [601, 126] on icon at bounding box center [600, 124] width 15 height 24
type input "14"
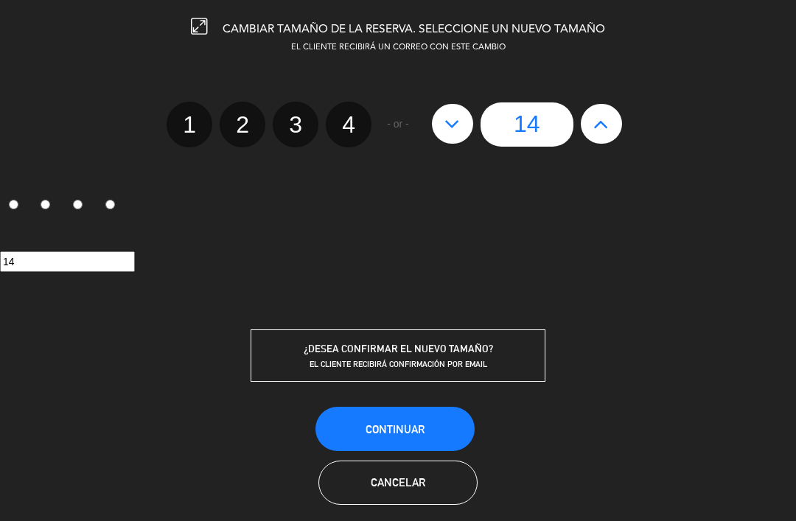
click at [396, 426] on span "Continuar" at bounding box center [394, 429] width 59 height 13
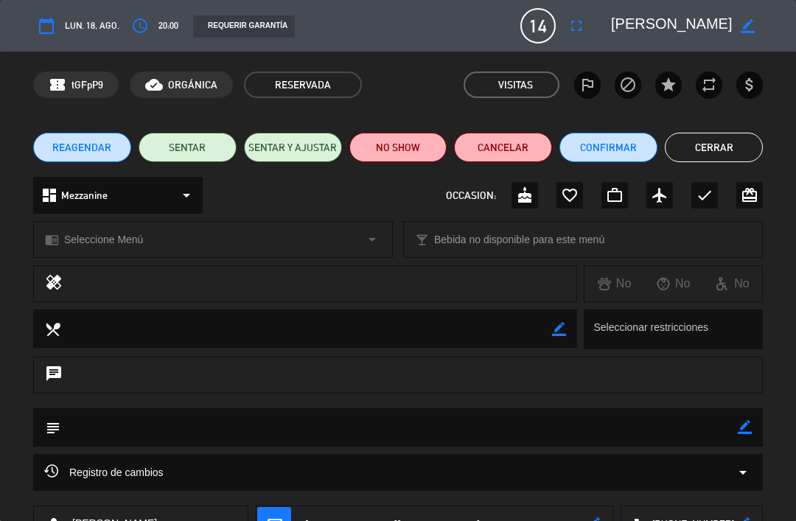
click at [728, 142] on button "Cerrar" at bounding box center [714, 147] width 98 height 29
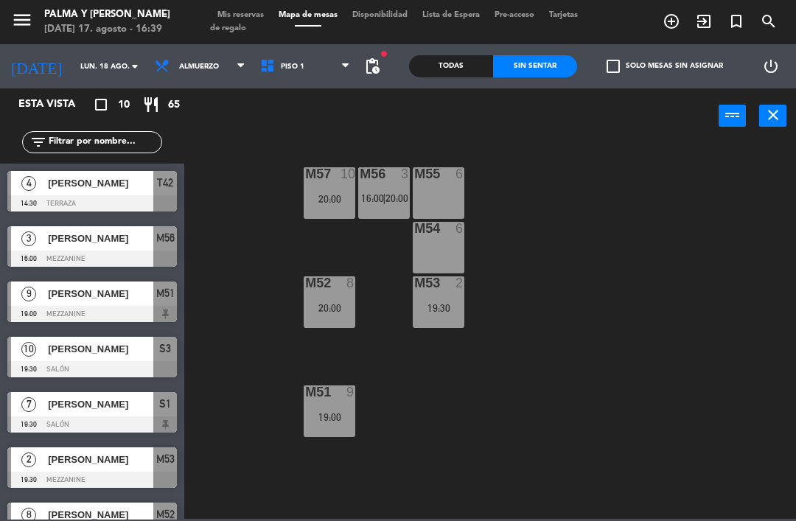
scroll to position [34, 0]
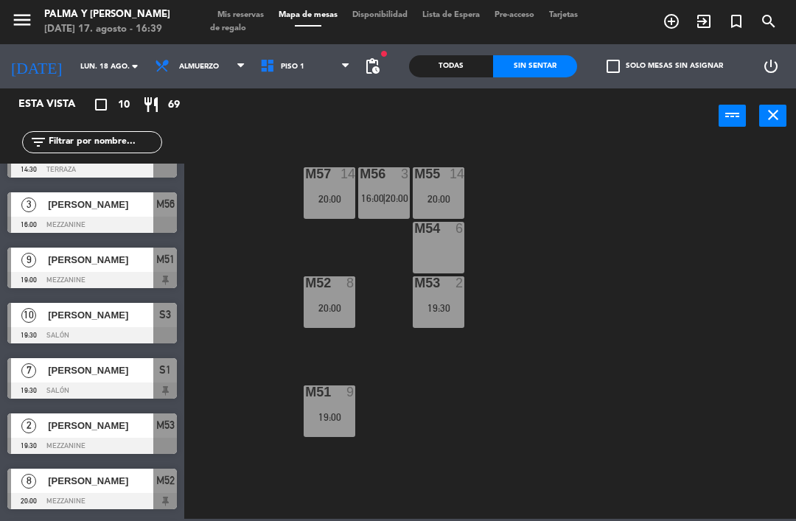
click at [564, 275] on div "M57 14 20:00 M56 3 16:00 | 20:00 M55 14 20:00 M54 6 M52 8 20:00 M53 2 19:30 M51…" at bounding box center [493, 329] width 603 height 377
click at [372, 190] on div "M56 3 16:00 | 20:00" at bounding box center [384, 193] width 52 height 52
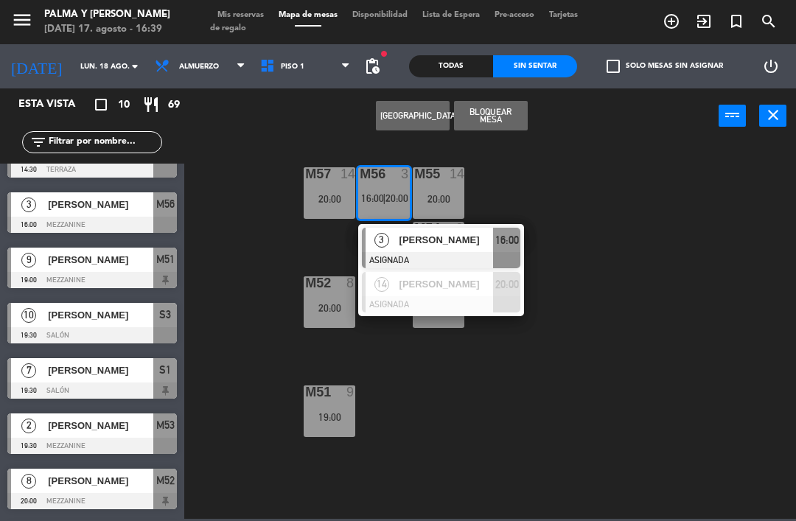
click at [466, 237] on span "[PERSON_NAME]" at bounding box center [446, 239] width 94 height 15
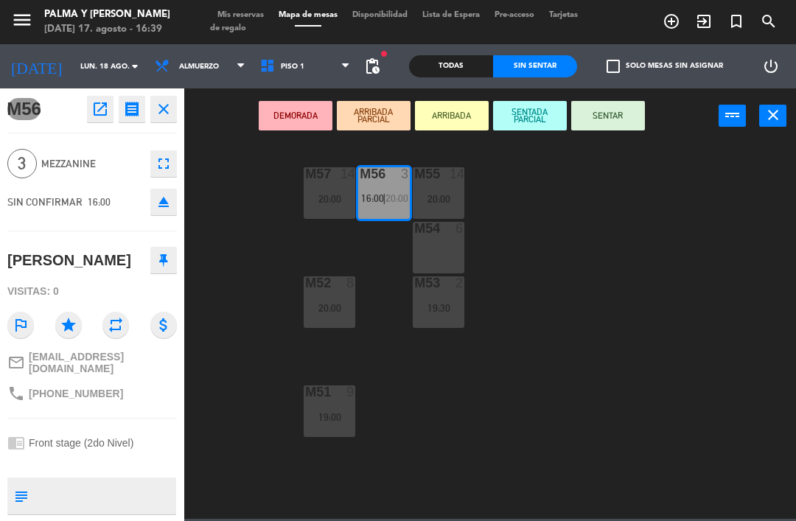
click at [427, 255] on div "M54 6" at bounding box center [439, 248] width 52 height 52
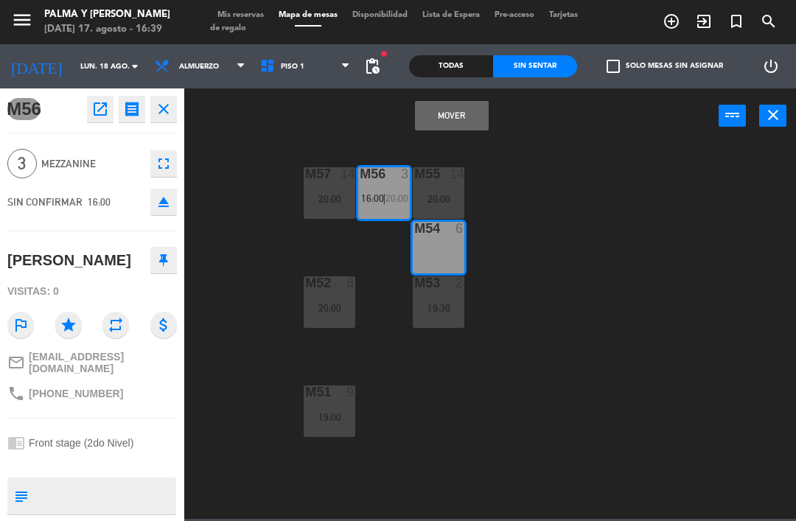
click at [440, 115] on button "Mover" at bounding box center [452, 115] width 74 height 29
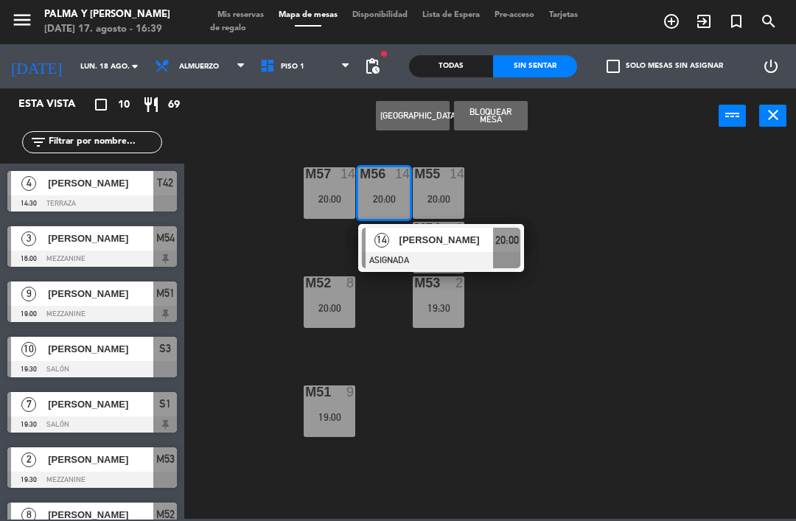
click at [497, 118] on button "Bloquear Mesa" at bounding box center [491, 115] width 74 height 29
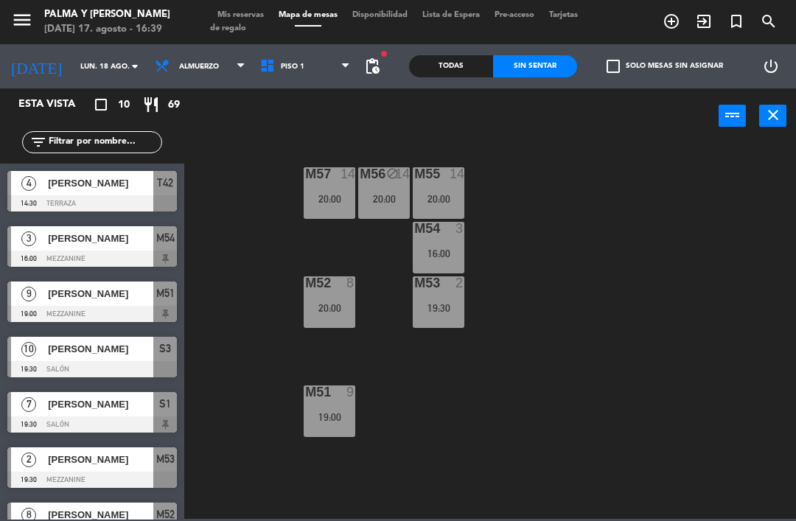
click at [325, 197] on div "20:00" at bounding box center [330, 199] width 52 height 10
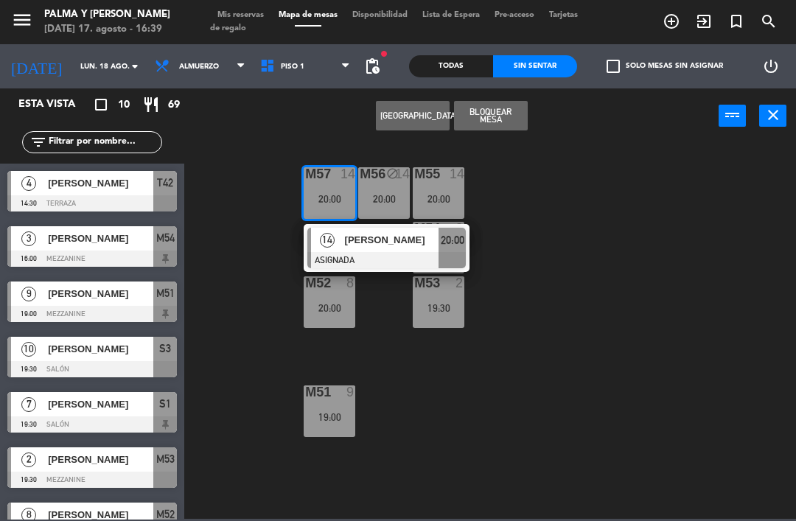
click at [479, 112] on button "Bloquear Mesa" at bounding box center [491, 115] width 74 height 29
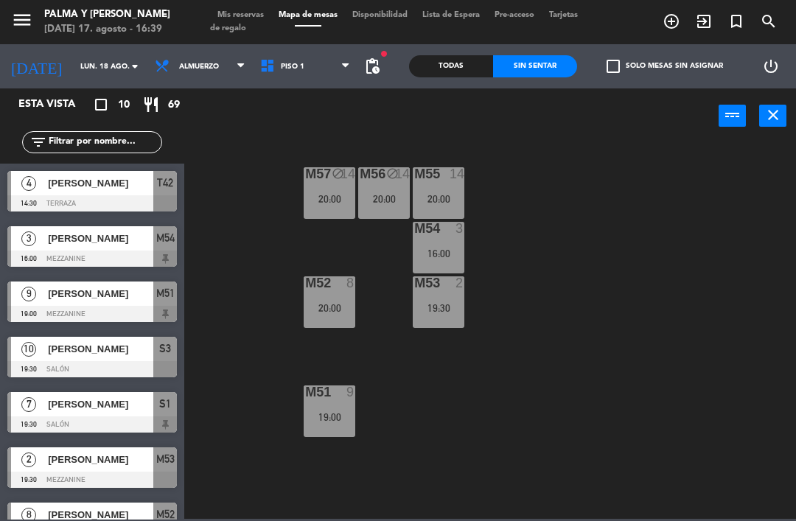
click at [369, 200] on div "20:00" at bounding box center [384, 199] width 52 height 10
click at [613, 343] on div "M57 block 14 20:00 M56 block 14 20:00 M55 14 20:00 M54 3 16:00 M52 8 20:00 M53 …" at bounding box center [493, 329] width 603 height 377
click at [528, 330] on div "M57 block 14 20:00 M56 block 14 20:00 M55 14 20:00 M54 3 16:00 M52 8 20:00 M53 …" at bounding box center [493, 329] width 603 height 377
click at [617, 341] on div "M57 block 14 20:00 M56 block 14 20:00 M55 14 20:00 M54 3 16:00 M52 8 20:00 M53 …" at bounding box center [493, 329] width 603 height 377
click at [73, 60] on input "lun. 18 ago." at bounding box center [123, 66] width 101 height 23
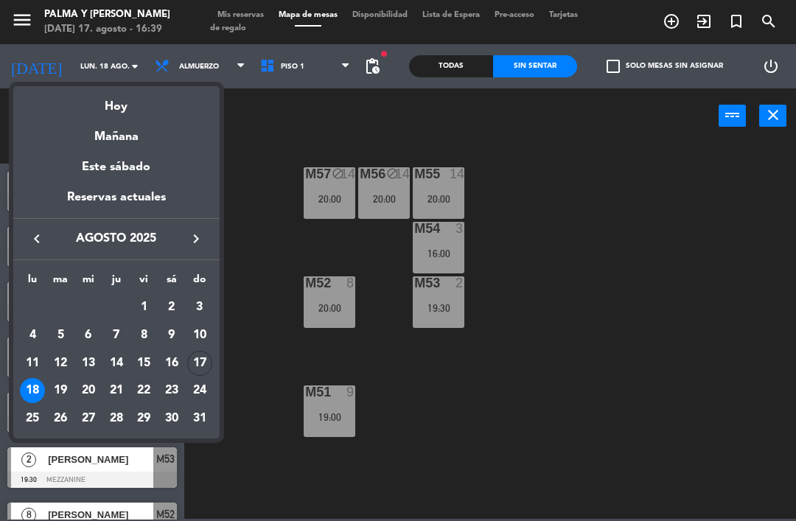
click at [127, 104] on div "Hoy" at bounding box center [116, 101] width 206 height 30
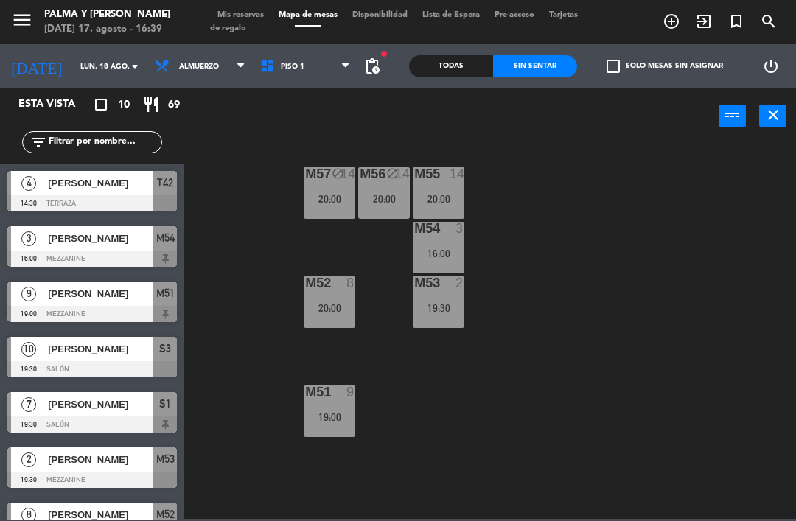
type input "dom. 17 ago."
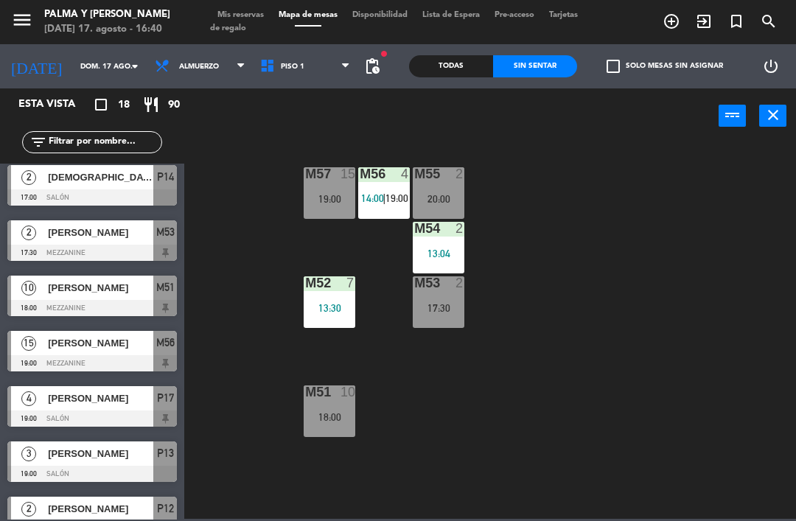
scroll to position [60, 0]
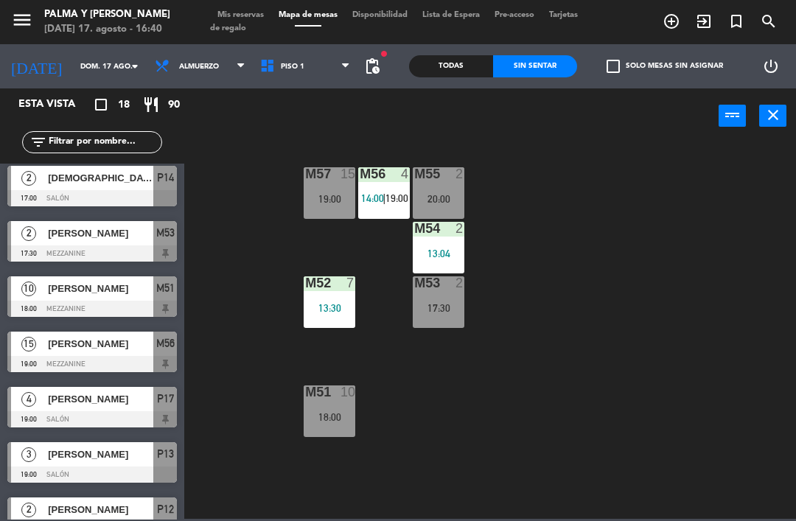
click at [267, 66] on icon at bounding box center [269, 66] width 21 height 16
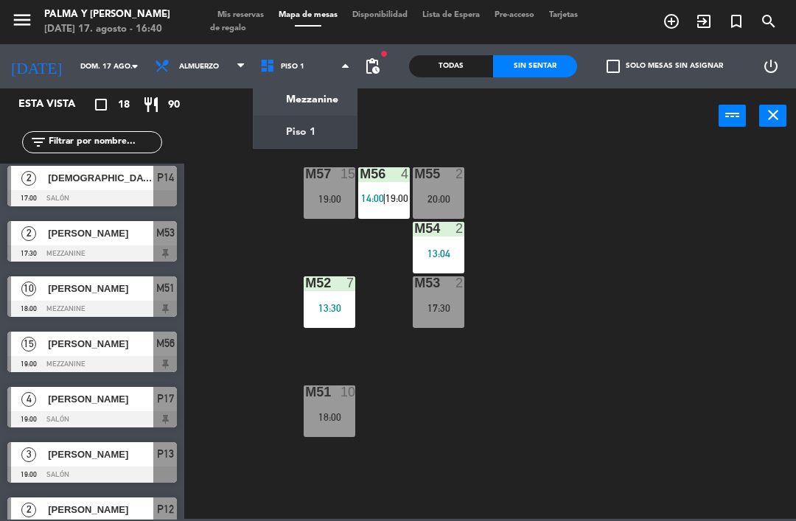
click at [267, 142] on ng-component "menu Palma y [PERSON_NAME][DATE] 17. agosto - 16:40 Mis reservas Mapa de mesas …" at bounding box center [398, 259] width 796 height 519
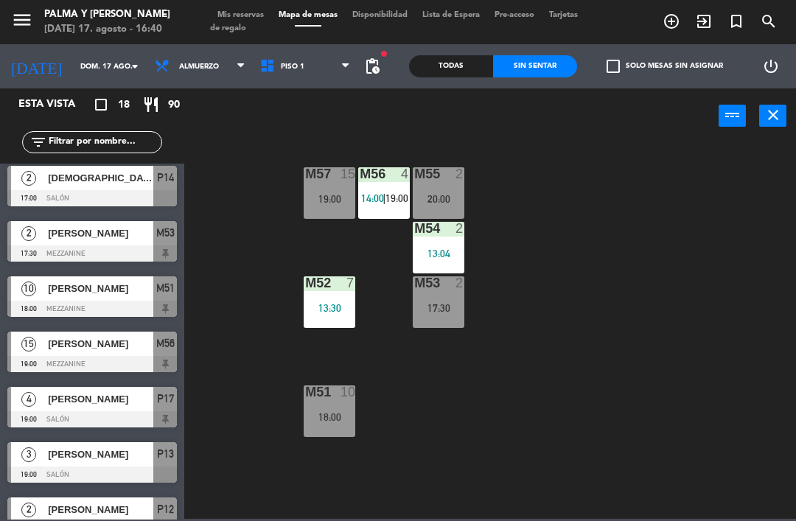
click at [253, 69] on span "Piso 1" at bounding box center [305, 66] width 105 height 32
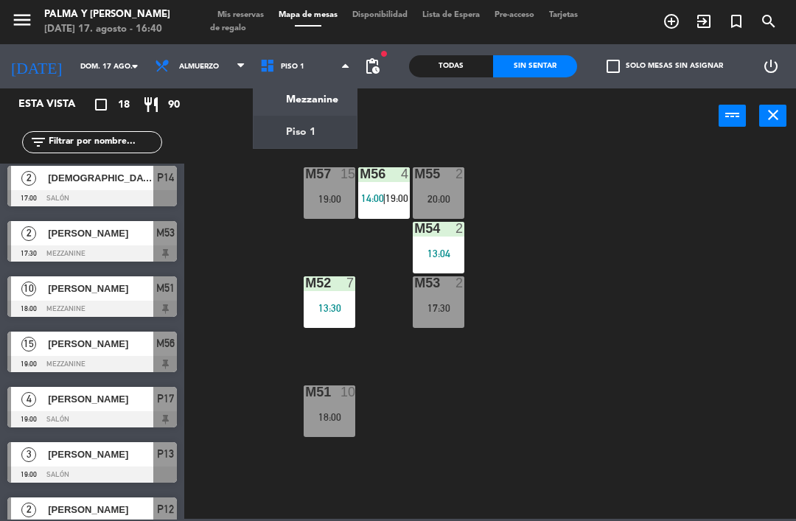
click at [280, 138] on ng-component "menu Palma y [PERSON_NAME][DATE] 17. agosto - 16:40 Mis reservas Mapa de mesas …" at bounding box center [398, 259] width 796 height 519
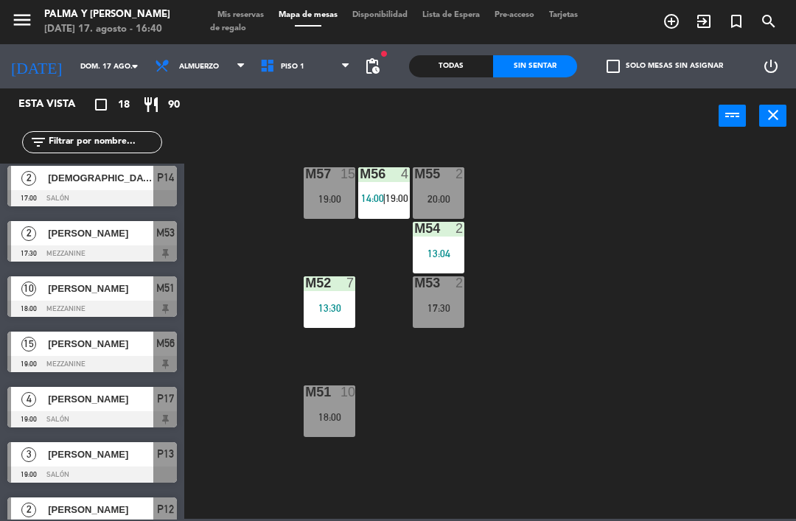
click at [281, 80] on span "Piso 1" at bounding box center [305, 66] width 105 height 32
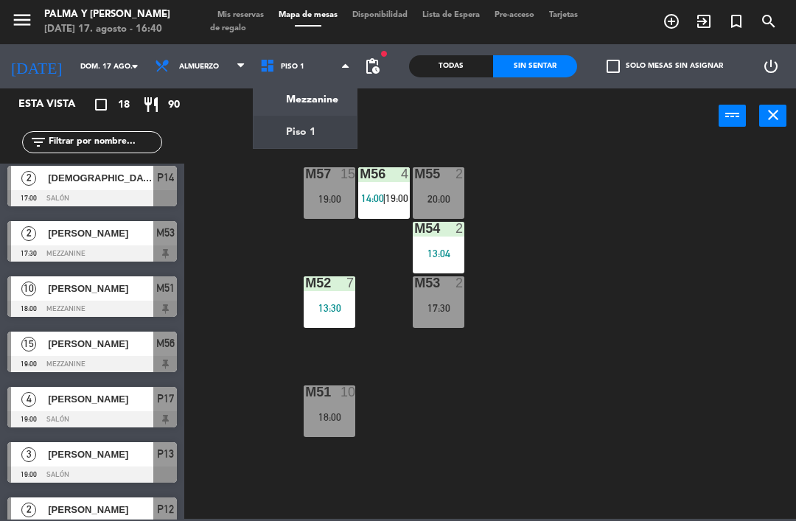
click at [284, 95] on ng-component "menu Palma y [PERSON_NAME][DATE] 17. agosto - 16:40 Mis reservas Mapa de mesas …" at bounding box center [398, 259] width 796 height 519
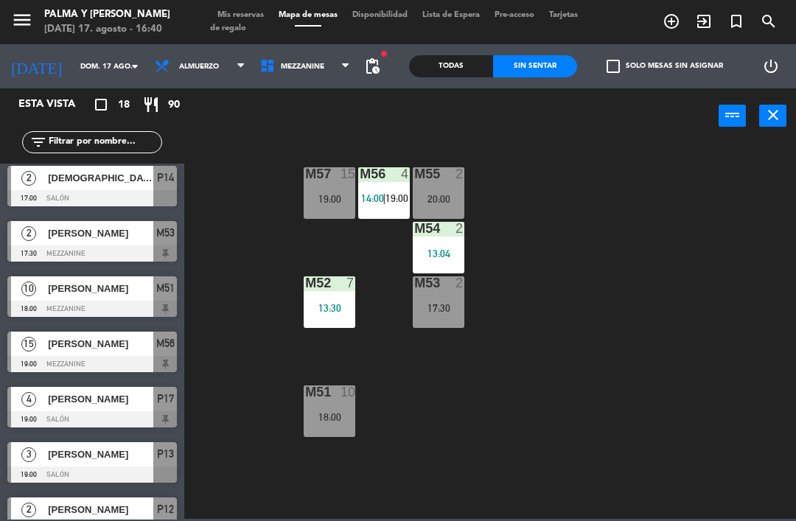
click at [281, 71] on span "Mezzanine" at bounding box center [302, 67] width 43 height 8
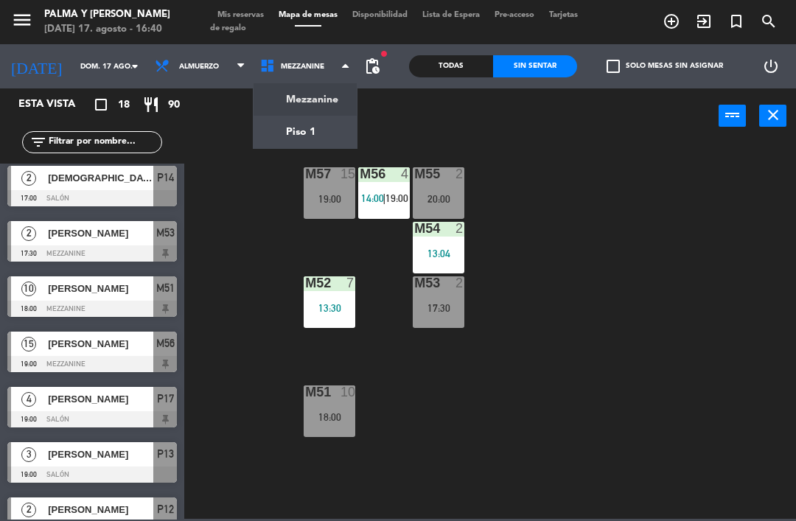
click at [281, 130] on ng-component "menu Palma y [PERSON_NAME][DATE] 17. agosto - 16:40 Mis reservas Mapa de mesas …" at bounding box center [398, 259] width 796 height 519
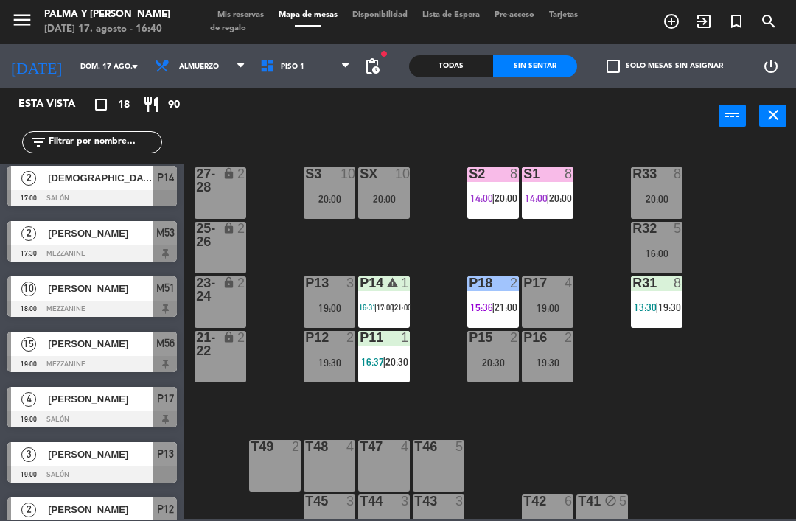
click at [389, 299] on div "P14 warning 1 16:31 | 17:00 | 21:00" at bounding box center [384, 302] width 52 height 52
click at [612, 422] on div "R33 8 20:00 S1 8 14:00 | 20:00 S2 8 14:00 | 20:00 S3 10 20:00 SX 10 20:00 27-28…" at bounding box center [493, 329] width 603 height 377
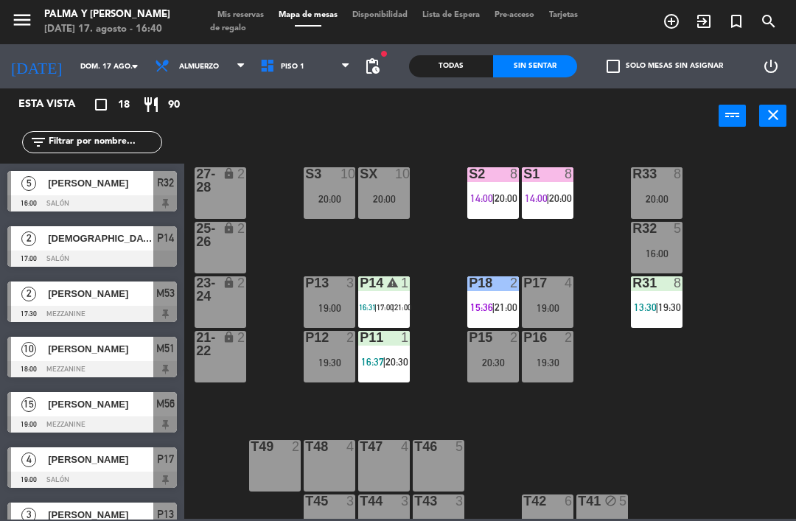
scroll to position [0, 0]
click at [378, 307] on span "17:00" at bounding box center [385, 307] width 17 height 9
click at [621, 410] on div "R33 8 20:00 S1 8 14:00 | 20:00 S2 8 14:00 | 20:00 S3 10 20:00 SX 10 20:00 27-28…" at bounding box center [493, 329] width 603 height 377
click at [387, 298] on div "P14 warning 1 16:31 | 17:00 | 21:00" at bounding box center [384, 302] width 52 height 52
click at [625, 437] on div "R33 8 20:00 S1 8 14:00 | 20:00 S2 8 14:00 | 20:00 S3 10 20:00 SX 10 20:00 27-28…" at bounding box center [493, 329] width 603 height 377
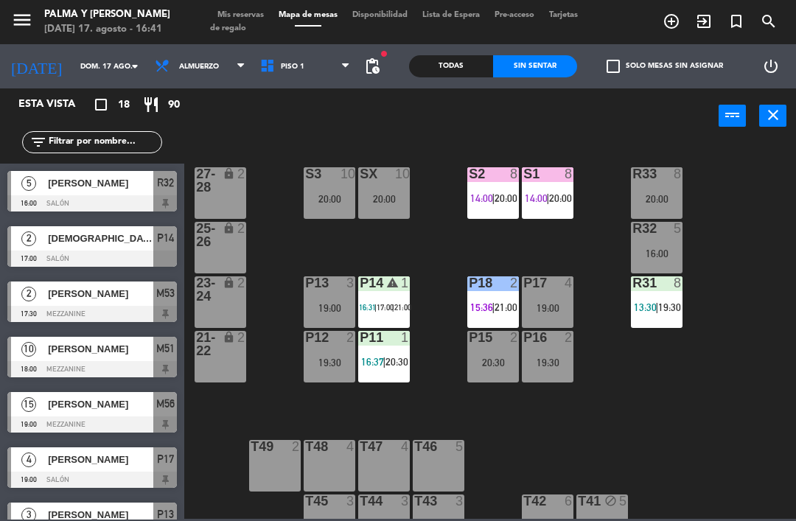
click at [399, 299] on div "P14 warning 1 16:31 | 17:00 | 21:00" at bounding box center [384, 302] width 52 height 52
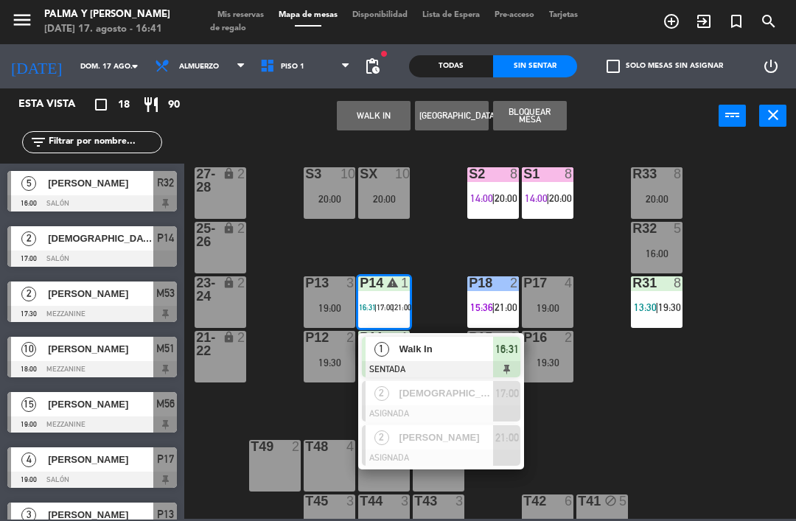
click at [457, 396] on span "[DEMOGRAPHIC_DATA]" at bounding box center [446, 392] width 94 height 15
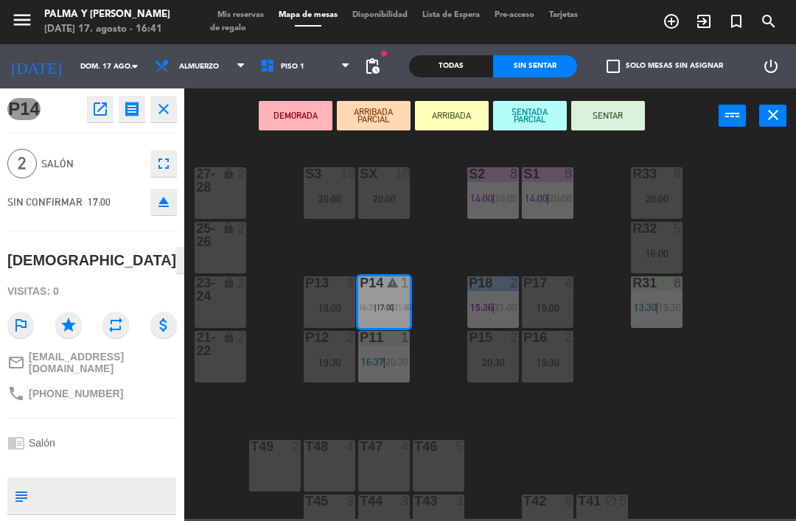
click at [487, 361] on div "20:30" at bounding box center [493, 362] width 52 height 10
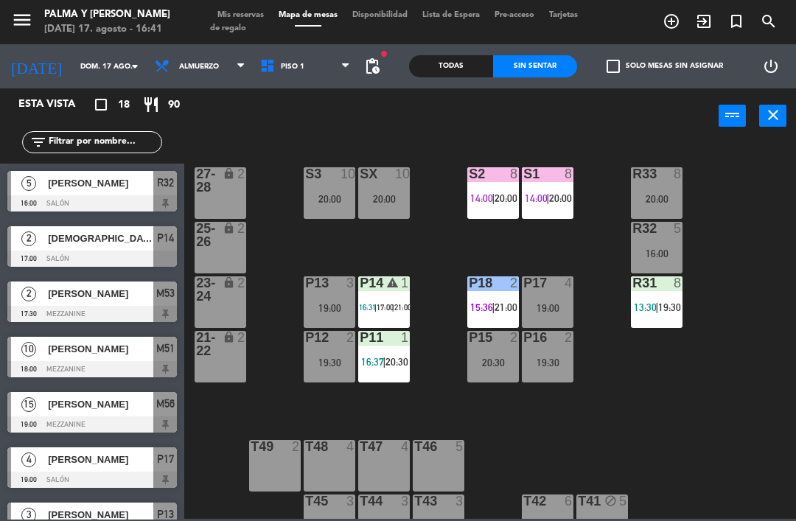
click at [769, 293] on div "R33 8 20:00 S1 8 14:00 | 20:00 S2 8 14:00 | 20:00 S3 10 20:00 SX 10 20:00 27-28…" at bounding box center [493, 329] width 603 height 377
